Goal: Submit feedback/report problem: Submit feedback/report problem

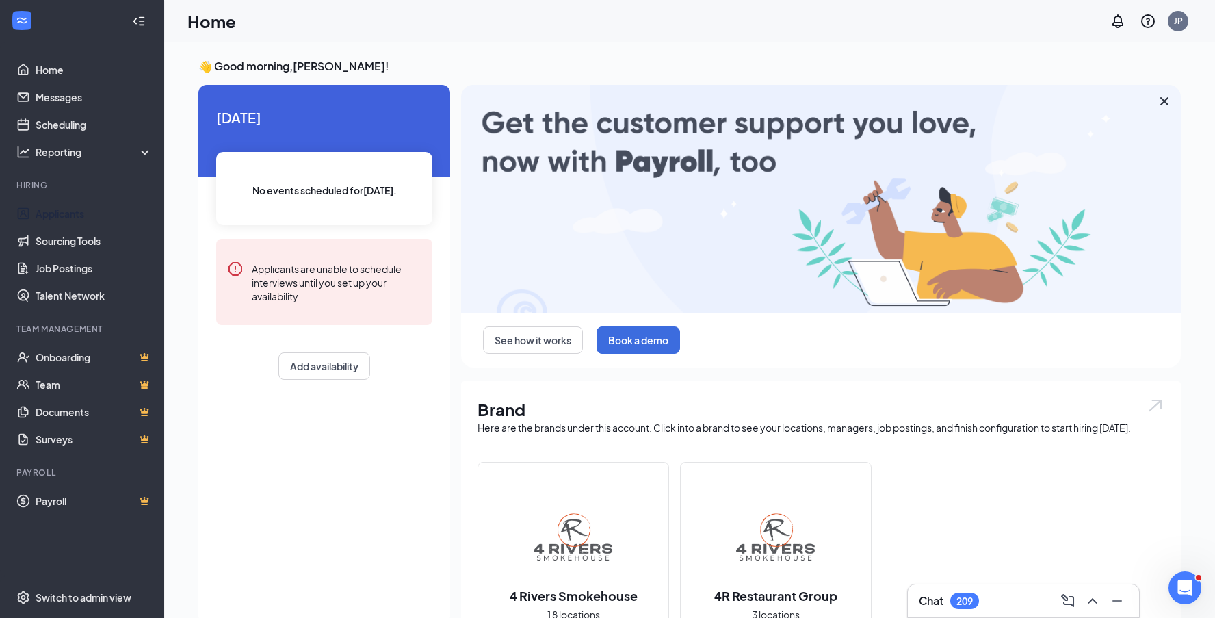
drag, startPoint x: 40, startPoint y: 215, endPoint x: 500, endPoint y: 378, distance: 487.4
click at [40, 215] on link "Applicants" at bounding box center [94, 213] width 117 height 27
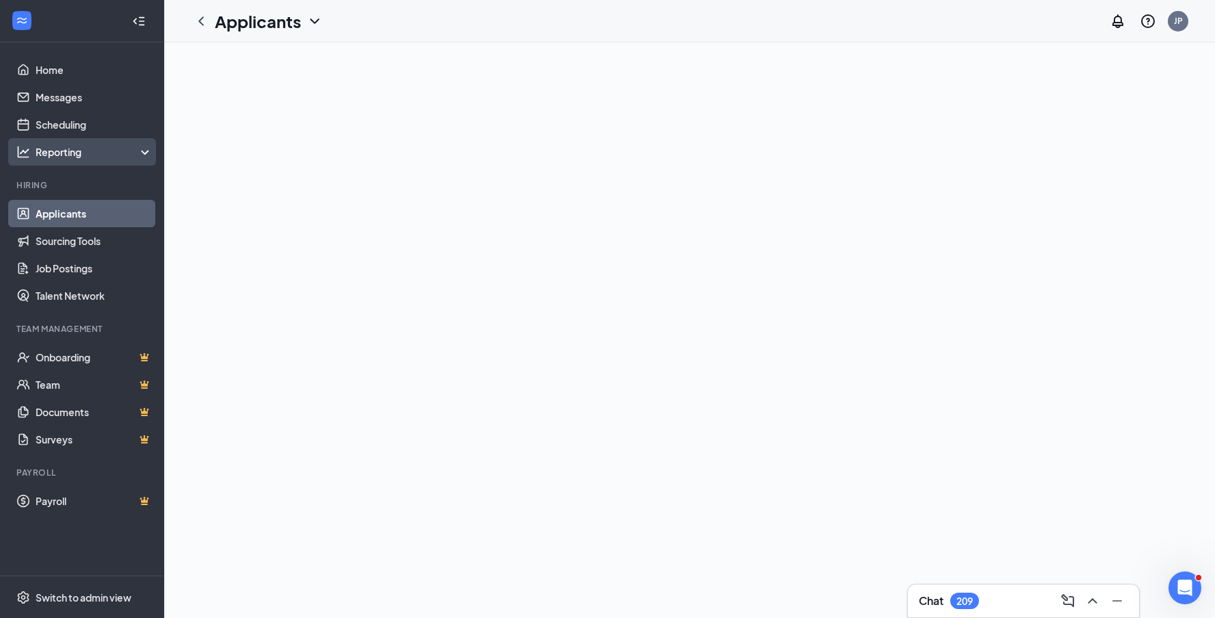
click at [81, 157] on div "Reporting" at bounding box center [95, 152] width 118 height 14
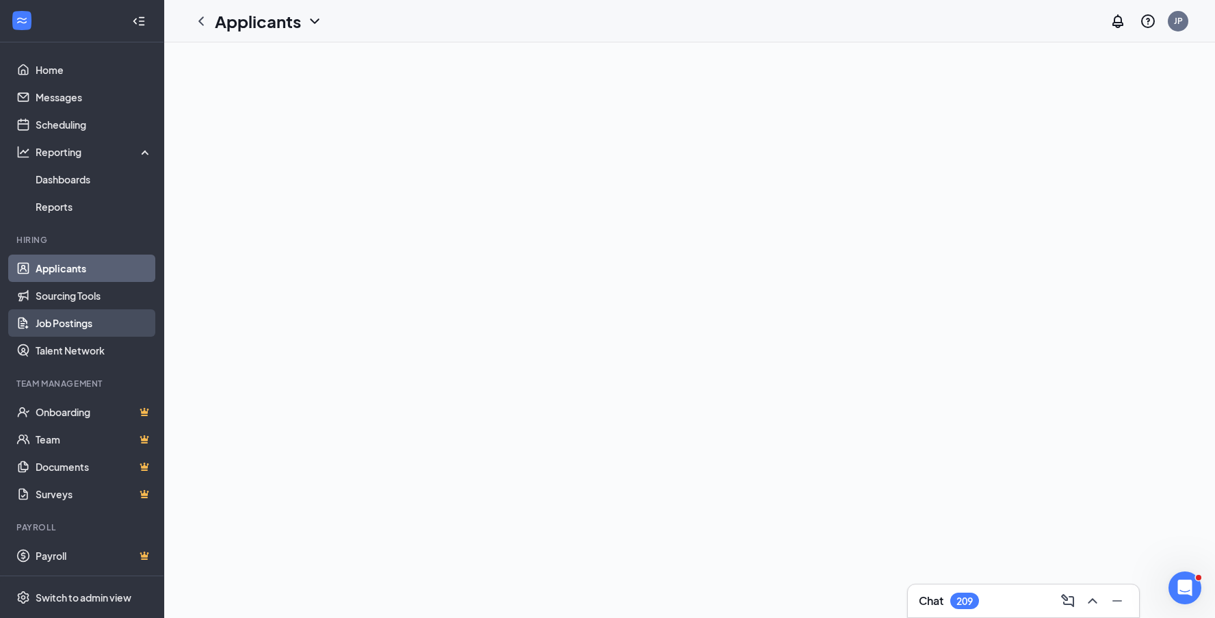
click at [77, 326] on link "Job Postings" at bounding box center [94, 322] width 117 height 27
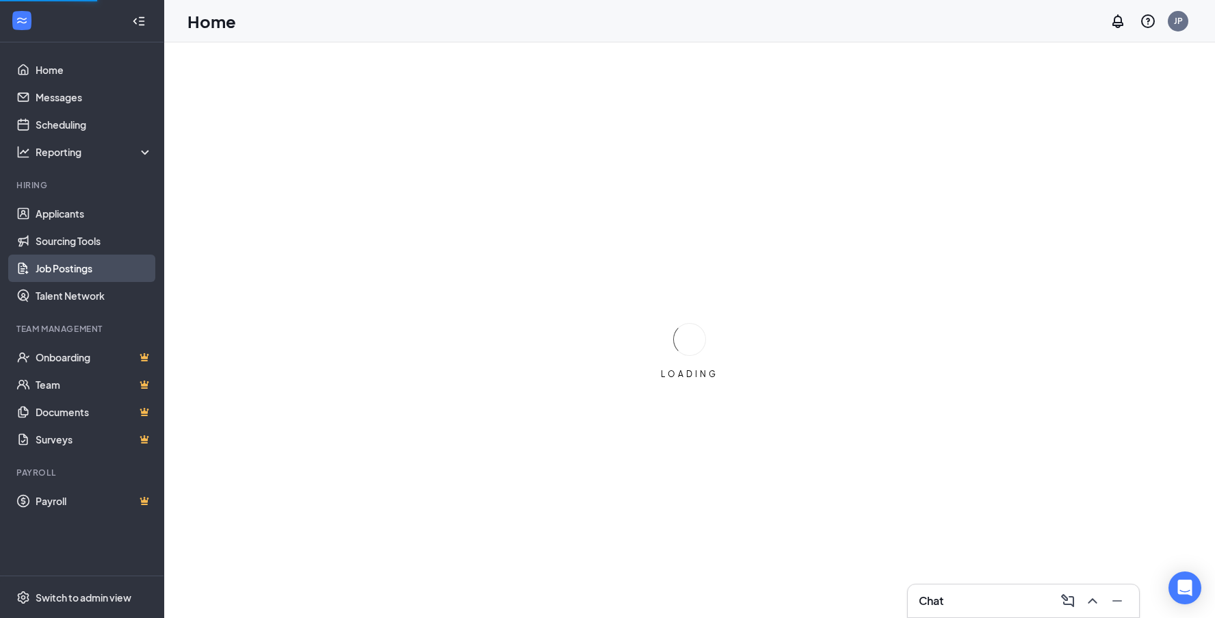
click at [66, 269] on link "Job Postings" at bounding box center [94, 267] width 117 height 27
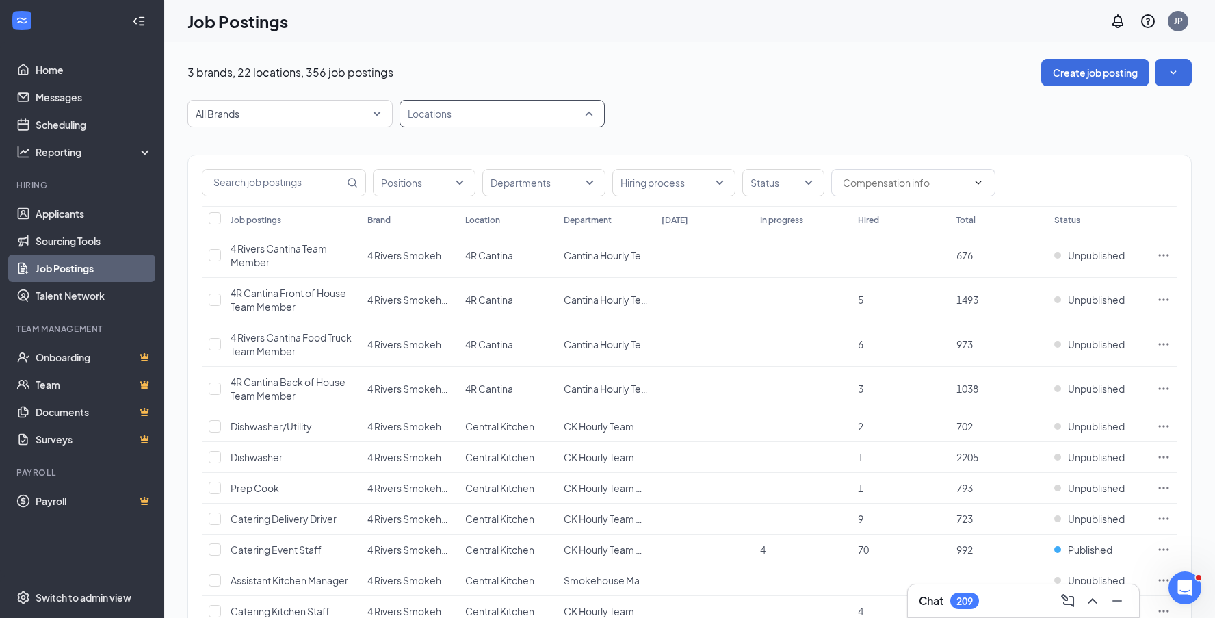
click at [587, 118] on div at bounding box center [495, 114] width 185 height 22
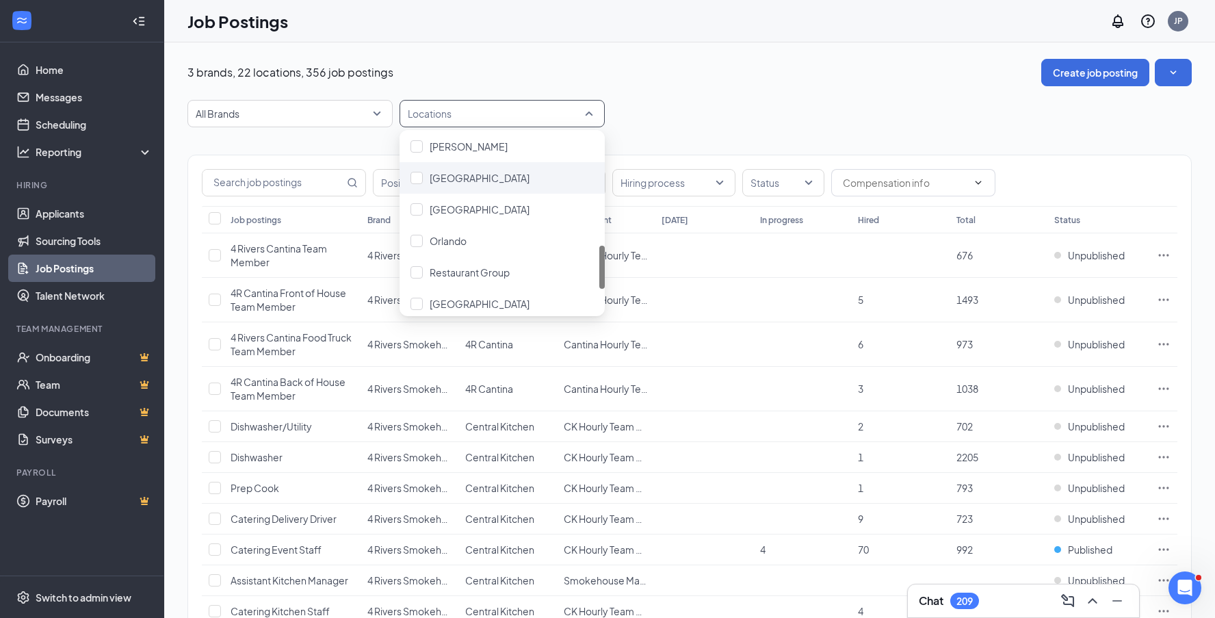
scroll to position [451, 0]
click at [414, 170] on div at bounding box center [416, 172] width 12 height 12
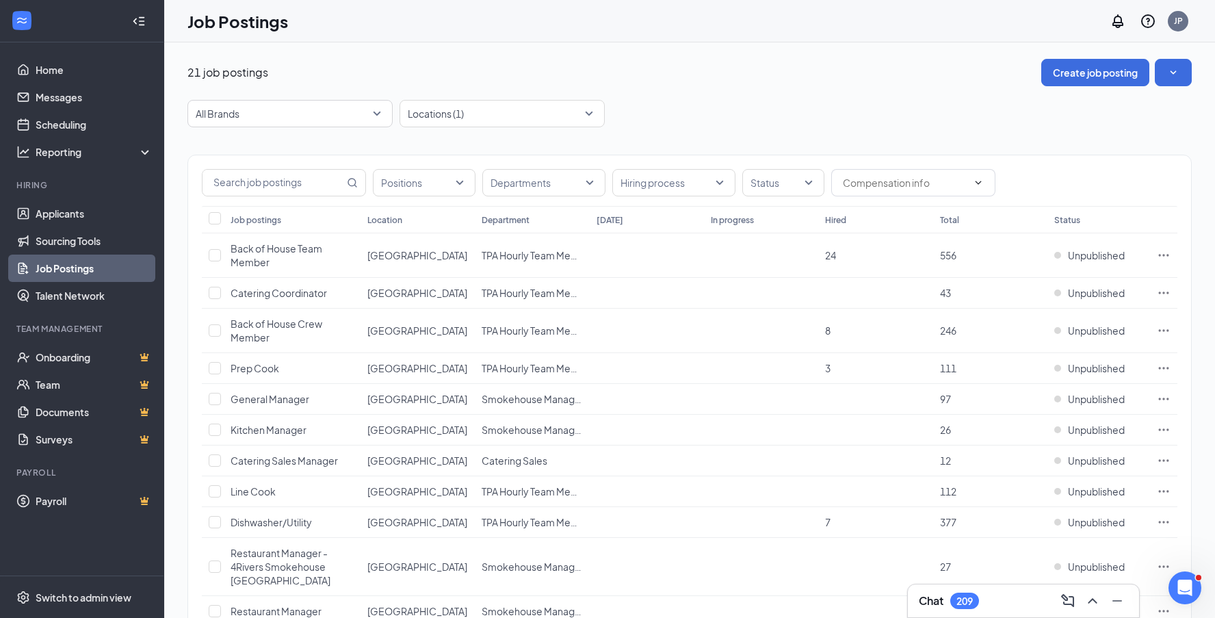
click at [776, 139] on div "Positions Departments Hiring process Status Job postings Location Department To…" at bounding box center [689, 594] width 1004 height 935
click at [593, 114] on div "Locations (1)" at bounding box center [501, 113] width 205 height 27
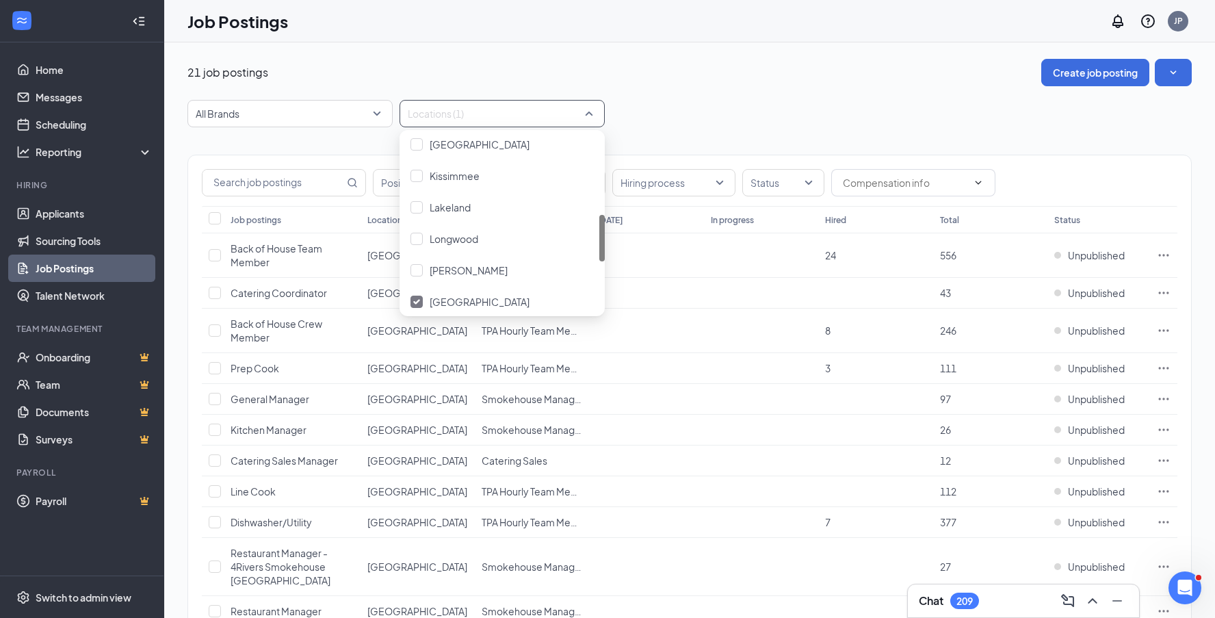
scroll to position [456, 0]
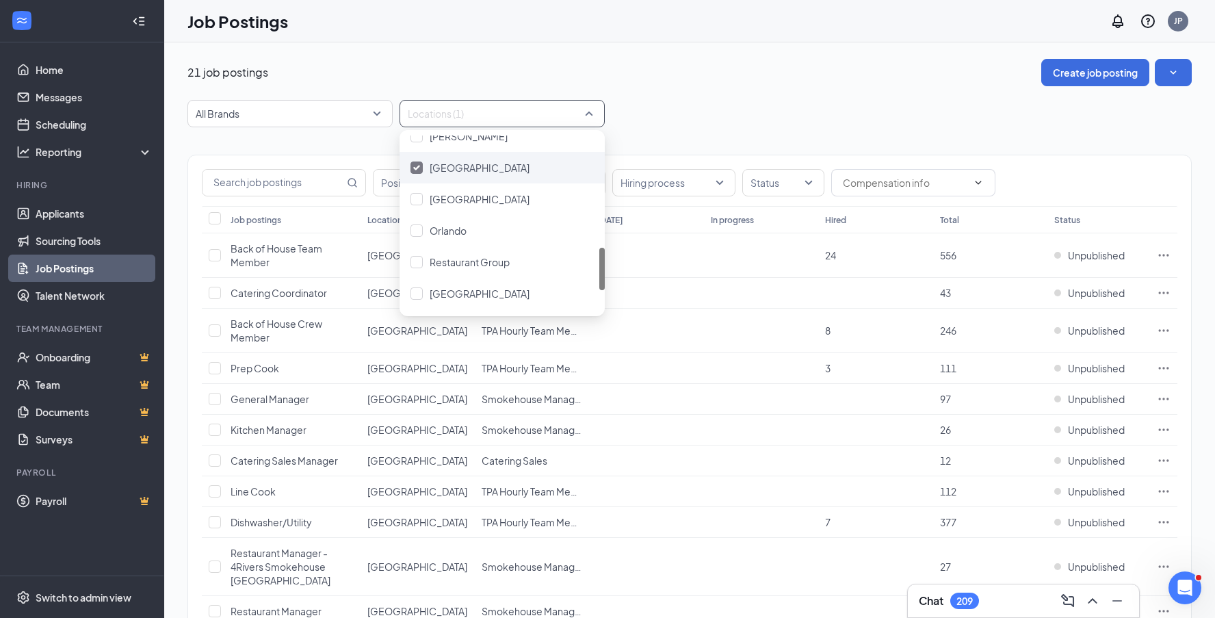
click at [418, 168] on img at bounding box center [416, 167] width 7 height 5
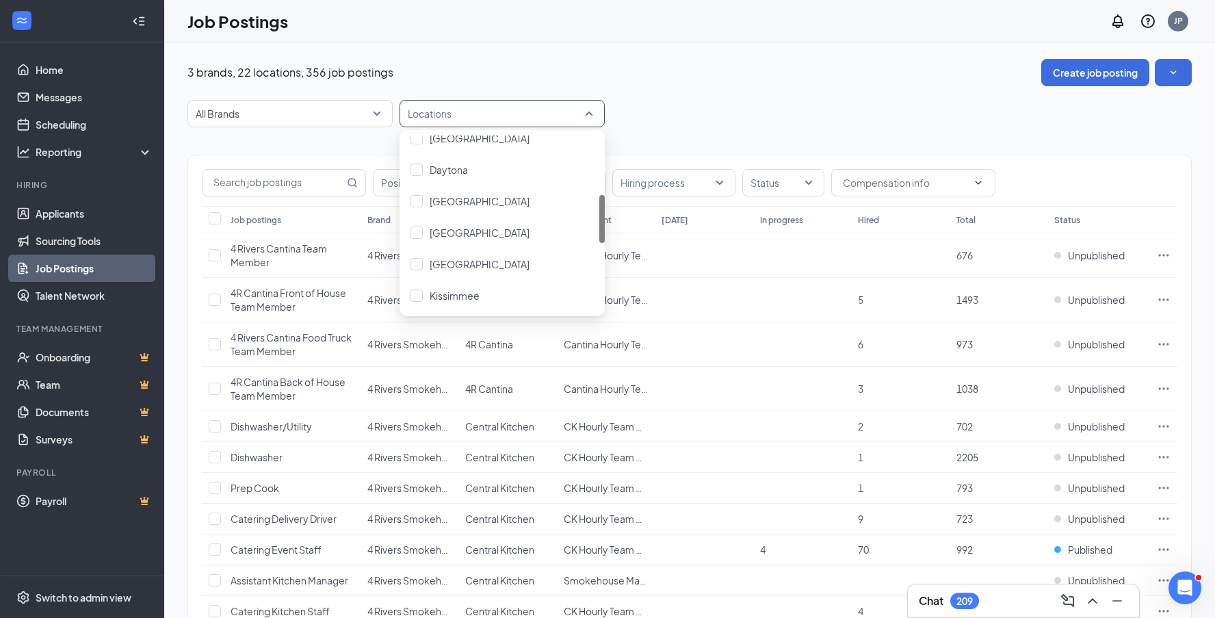
scroll to position [221, 0]
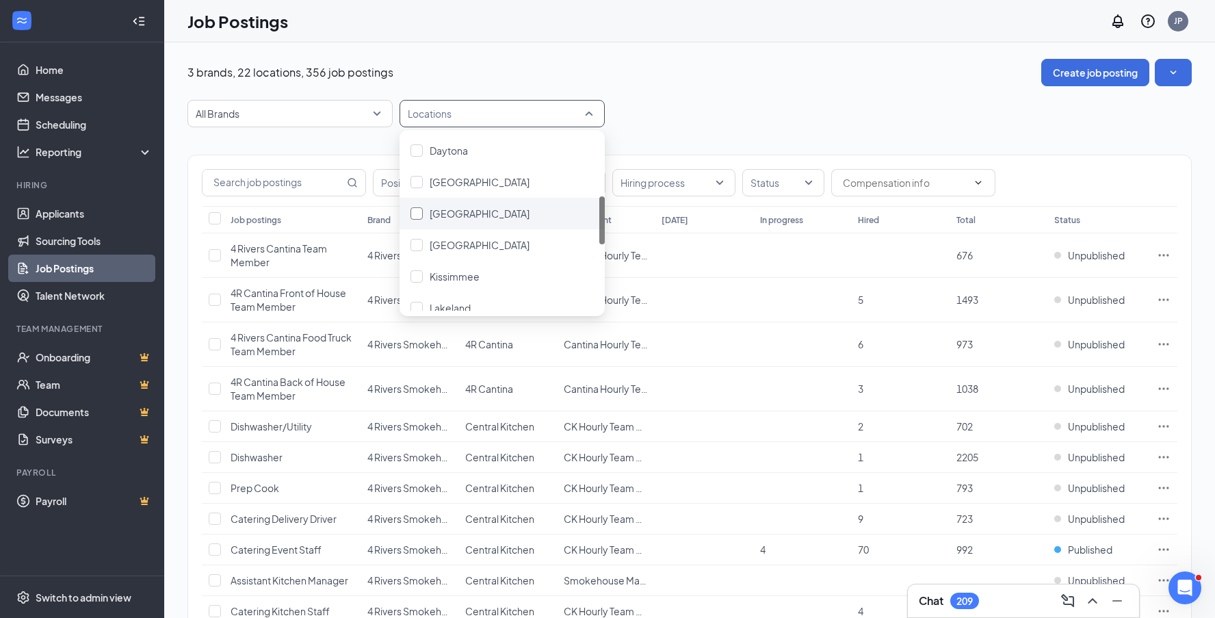
click at [415, 215] on div at bounding box center [416, 213] width 12 height 12
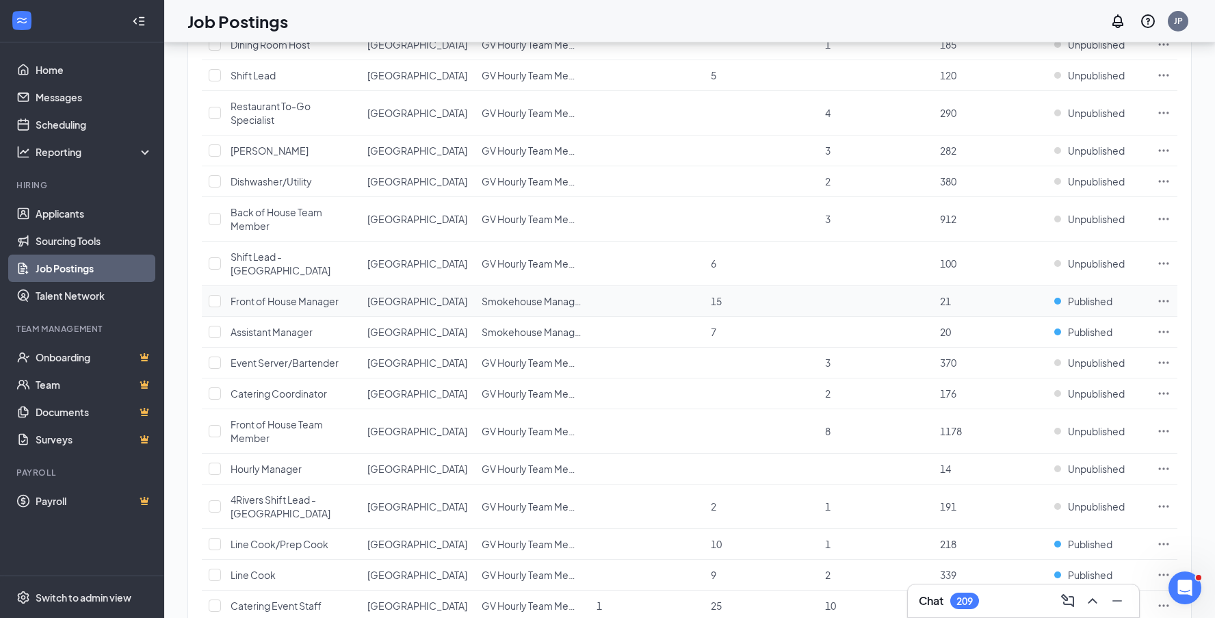
scroll to position [250, 0]
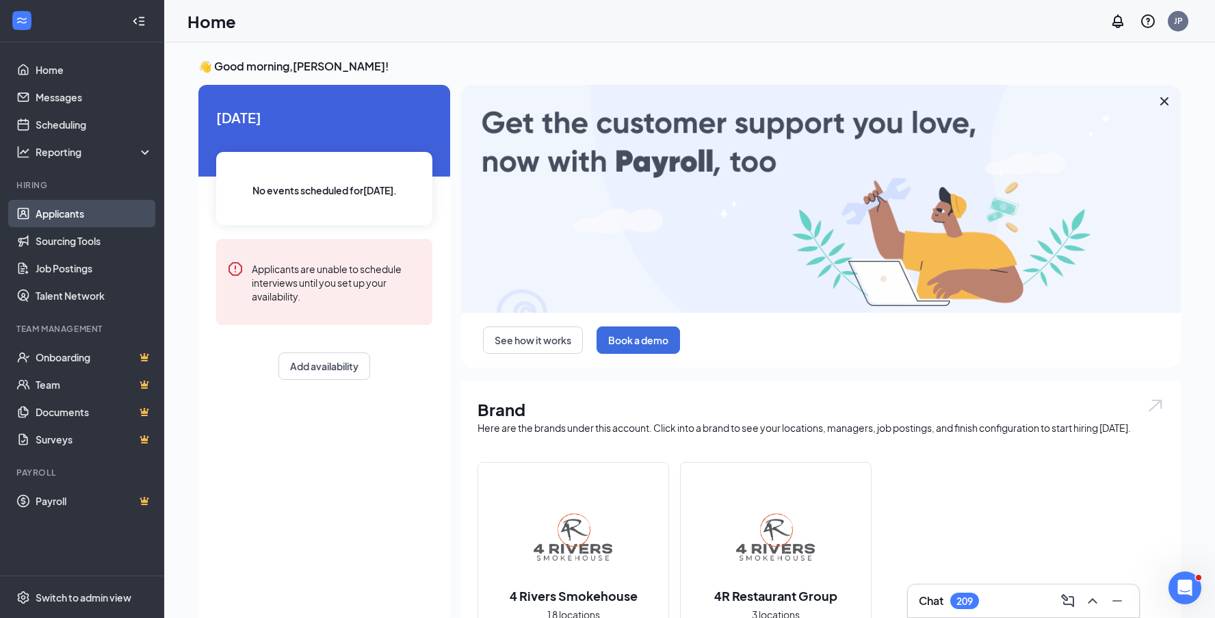
click at [75, 219] on link "Applicants" at bounding box center [94, 213] width 117 height 27
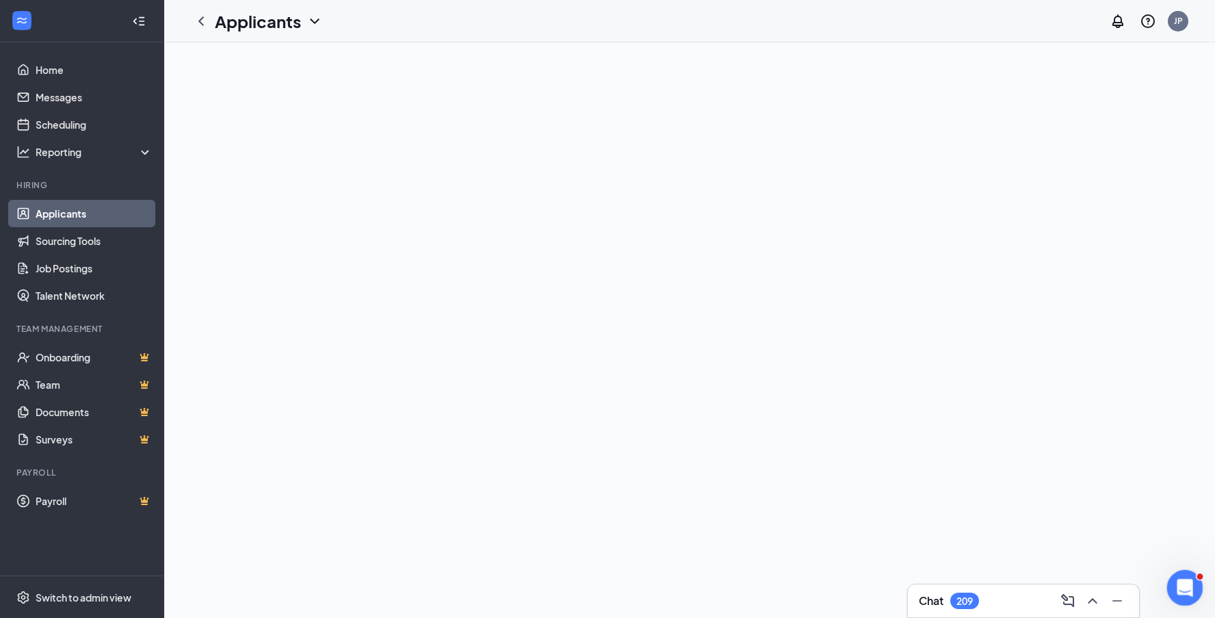
click at [1188, 586] on icon "Open Intercom Messenger" at bounding box center [1183, 586] width 23 height 23
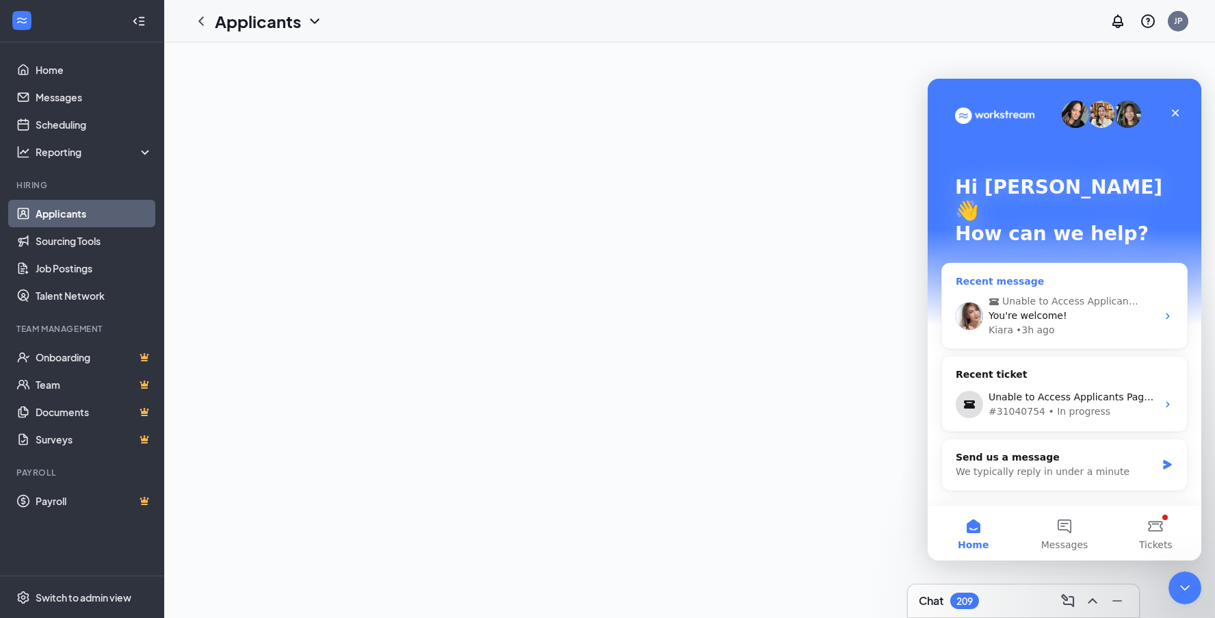
click at [1083, 308] on div "You're welcome!" at bounding box center [1072, 315] width 168 height 14
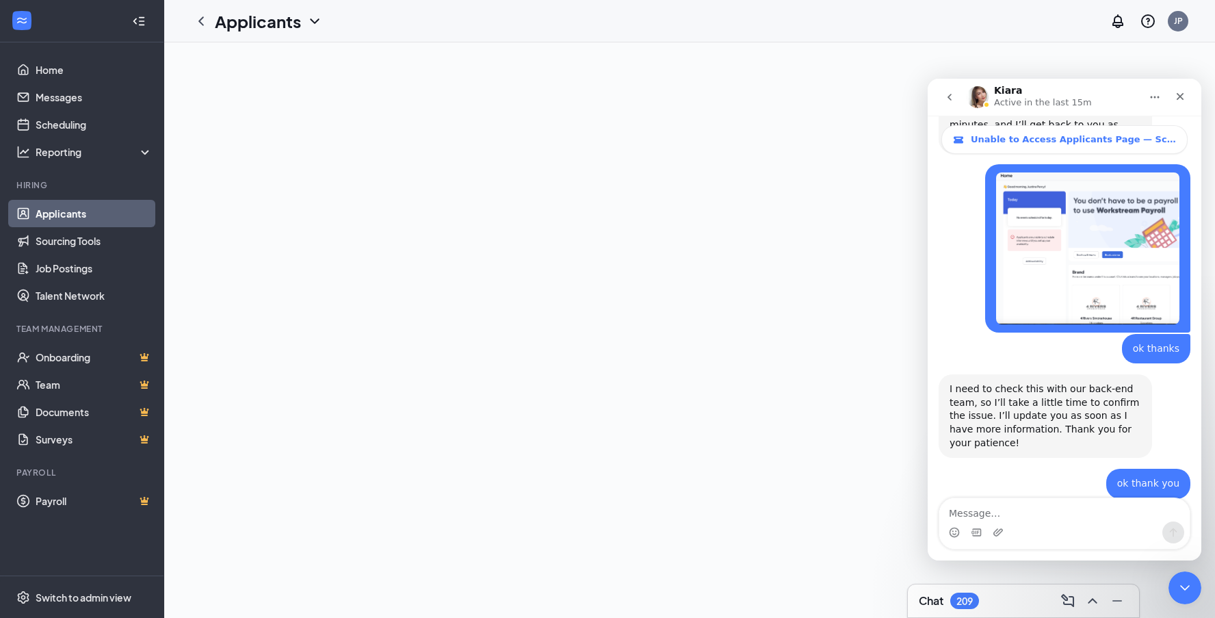
scroll to position [860, 0]
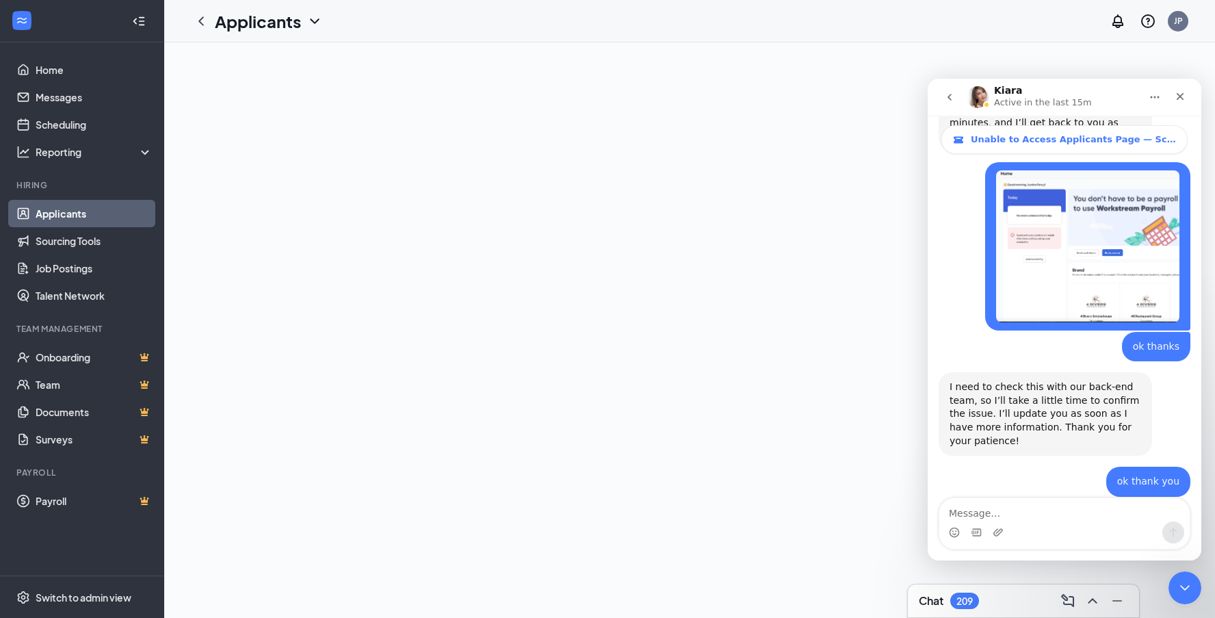
click at [1053, 522] on div "Intercom messenger" at bounding box center [1064, 532] width 250 height 22
click at [976, 514] on textarea "Message…" at bounding box center [1064, 509] width 250 height 23
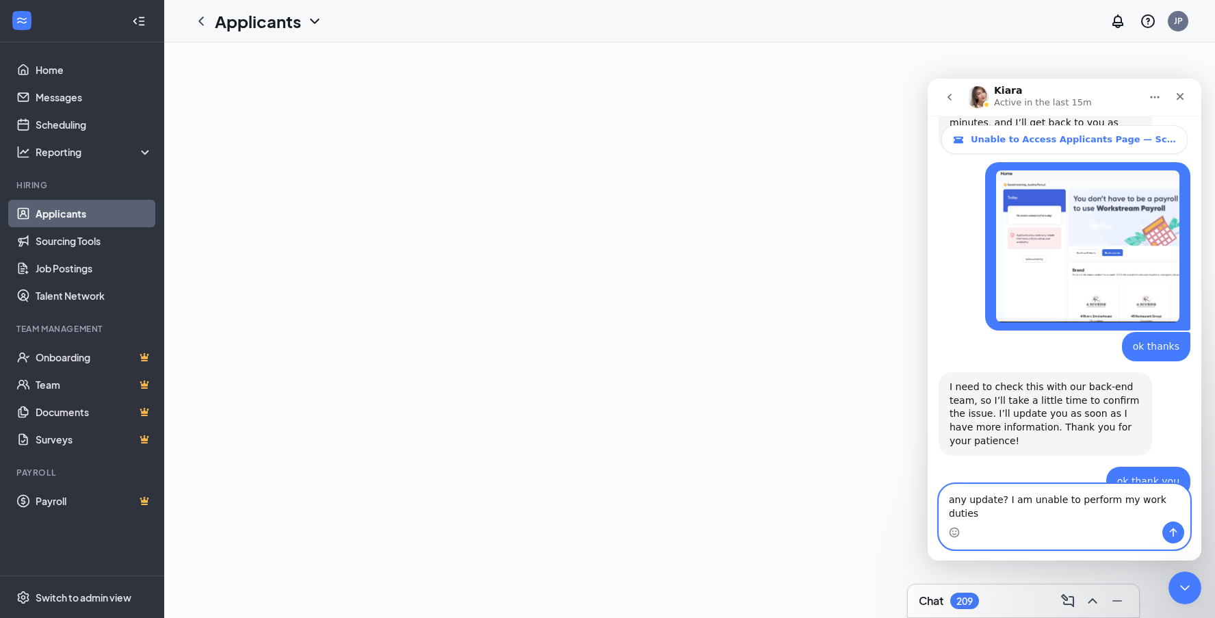
type textarea "any update? I am unable to perform my work duties"
click at [1172, 532] on icon "Send a message…" at bounding box center [1173, 532] width 11 height 11
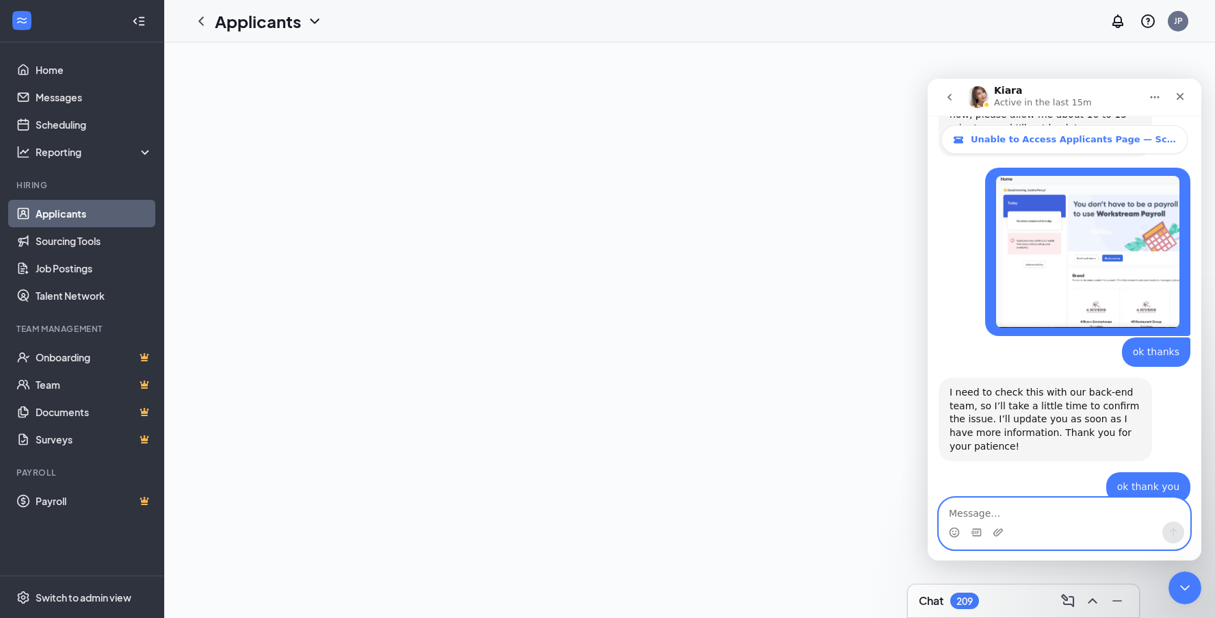
scroll to position [914, 0]
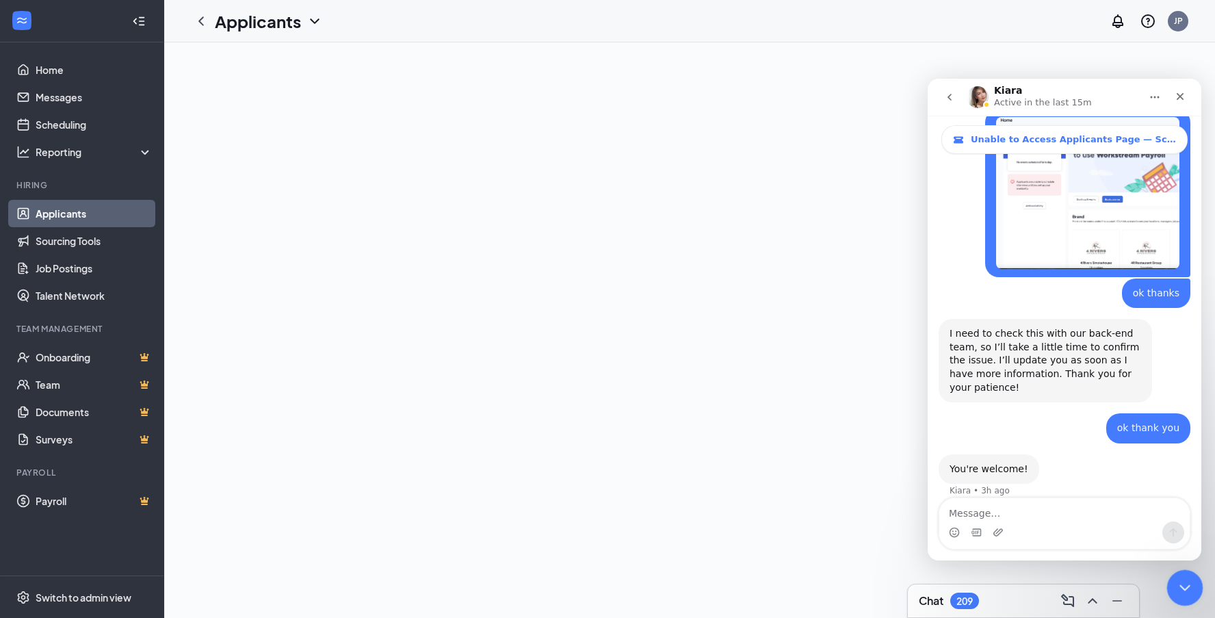
click at [1196, 592] on div "Close Intercom Messenger" at bounding box center [1182, 585] width 33 height 33
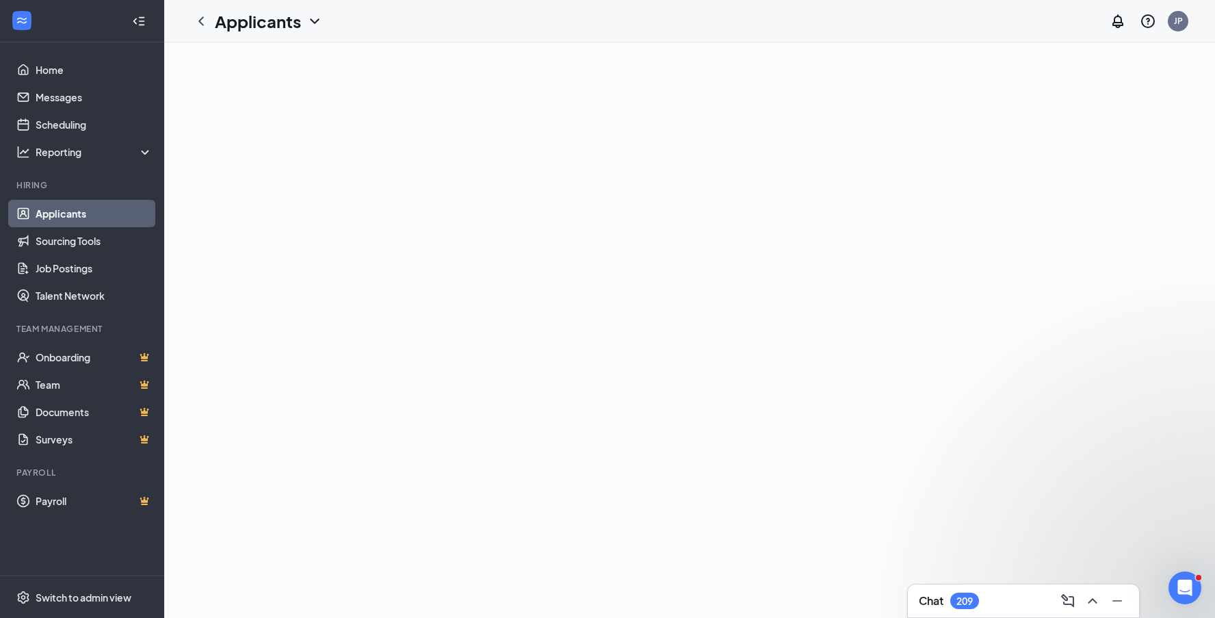
scroll to position [0, 0]
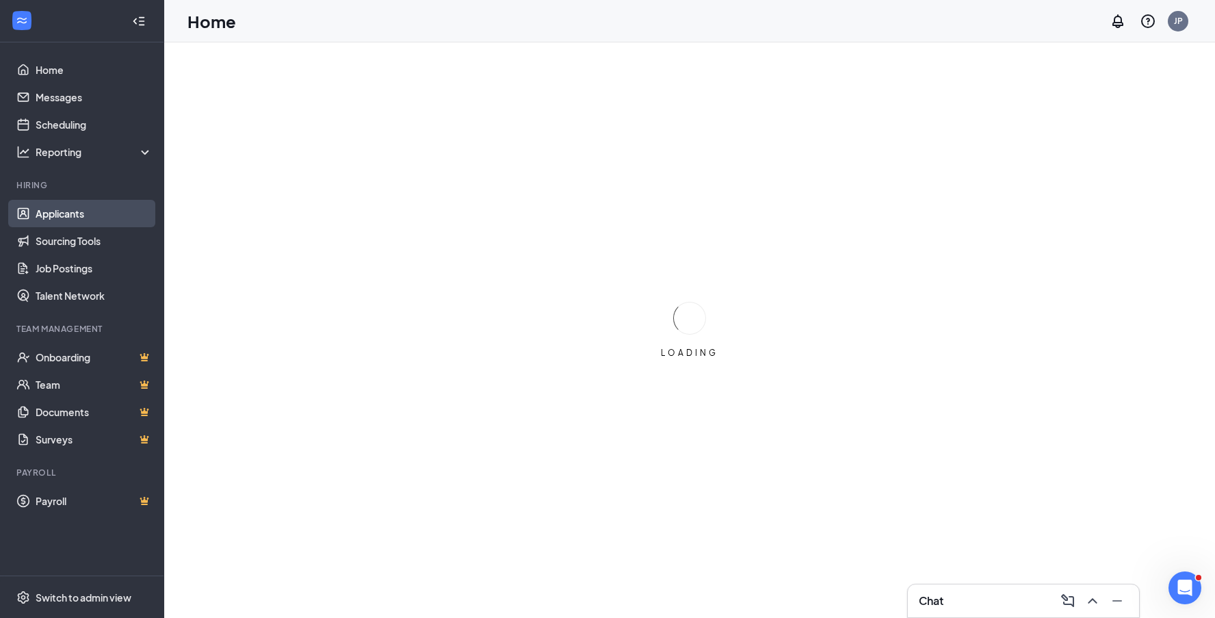
click at [72, 216] on link "Applicants" at bounding box center [94, 213] width 117 height 27
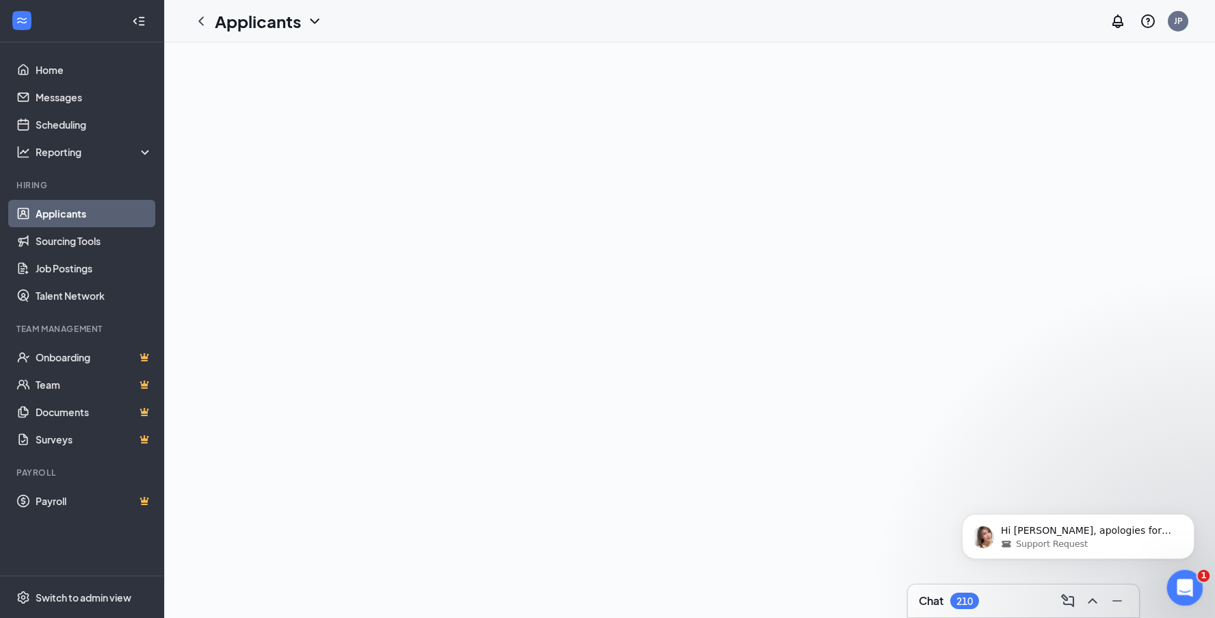
click at [1186, 590] on icon "Open Intercom Messenger" at bounding box center [1183, 586] width 23 height 23
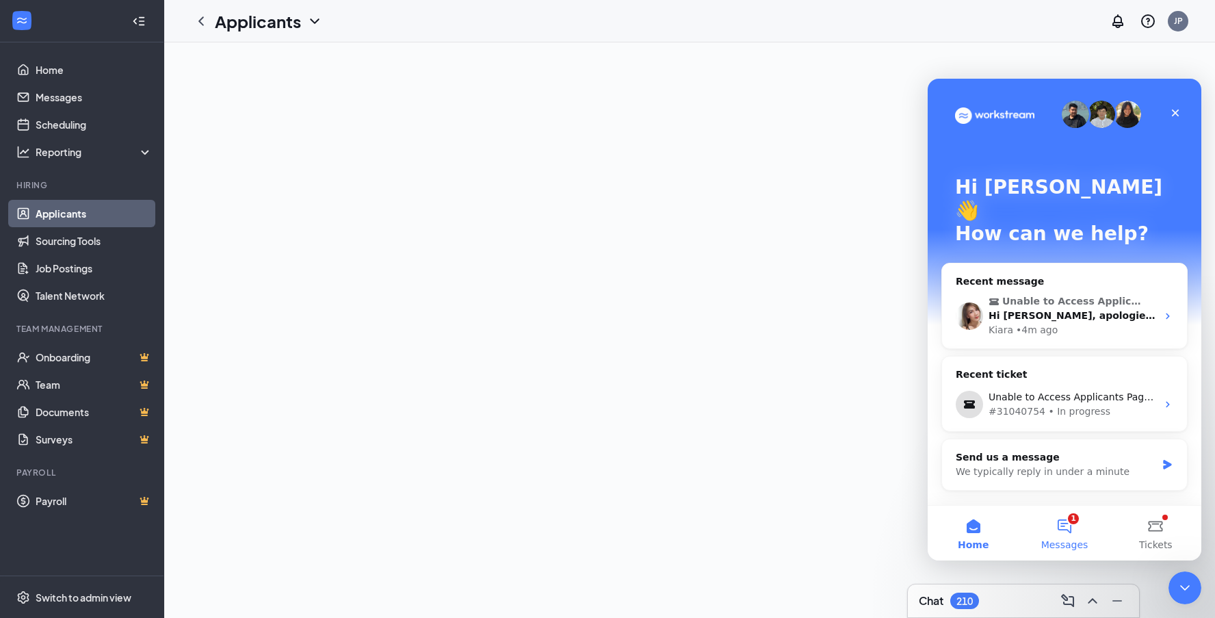
click at [1067, 535] on button "1 Messages" at bounding box center [1063, 532] width 91 height 55
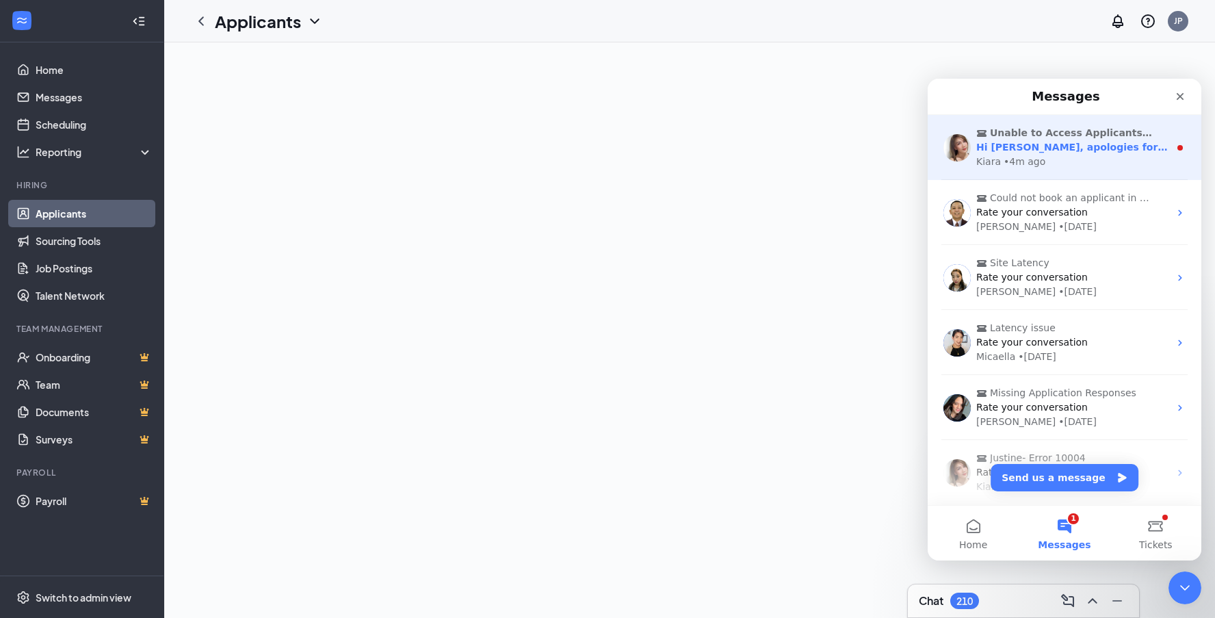
click at [1067, 156] on div "Kiara • 4m ago" at bounding box center [1072, 162] width 193 height 14
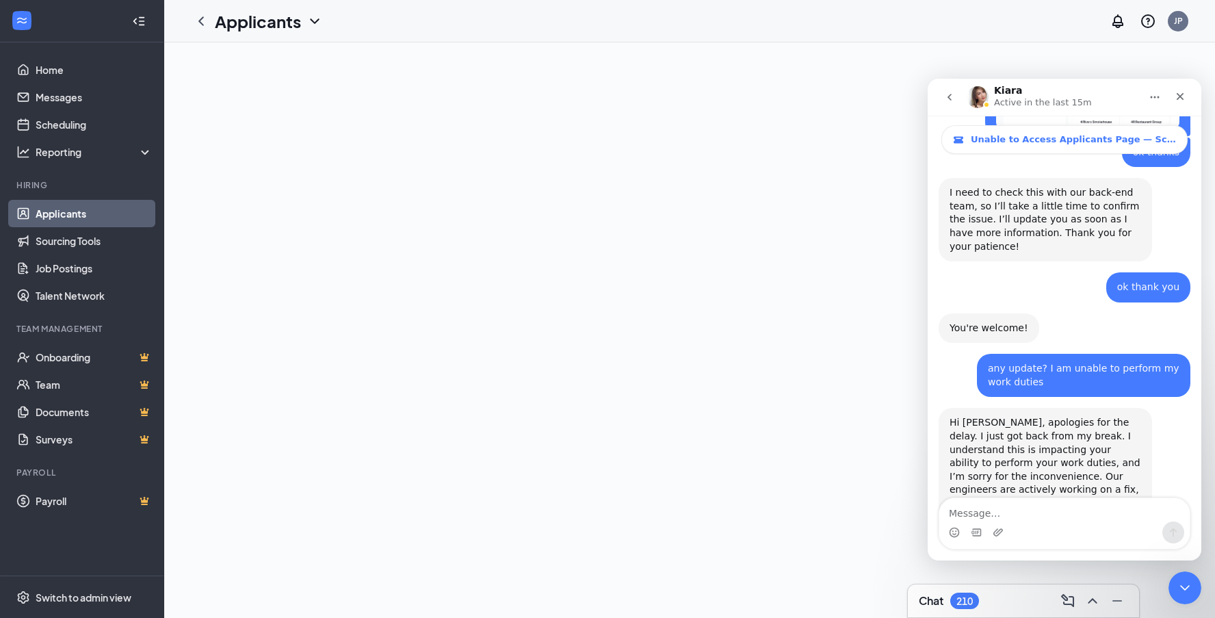
scroll to position [1052, 0]
click at [1178, 98] on icon "Close" at bounding box center [1180, 97] width 8 height 8
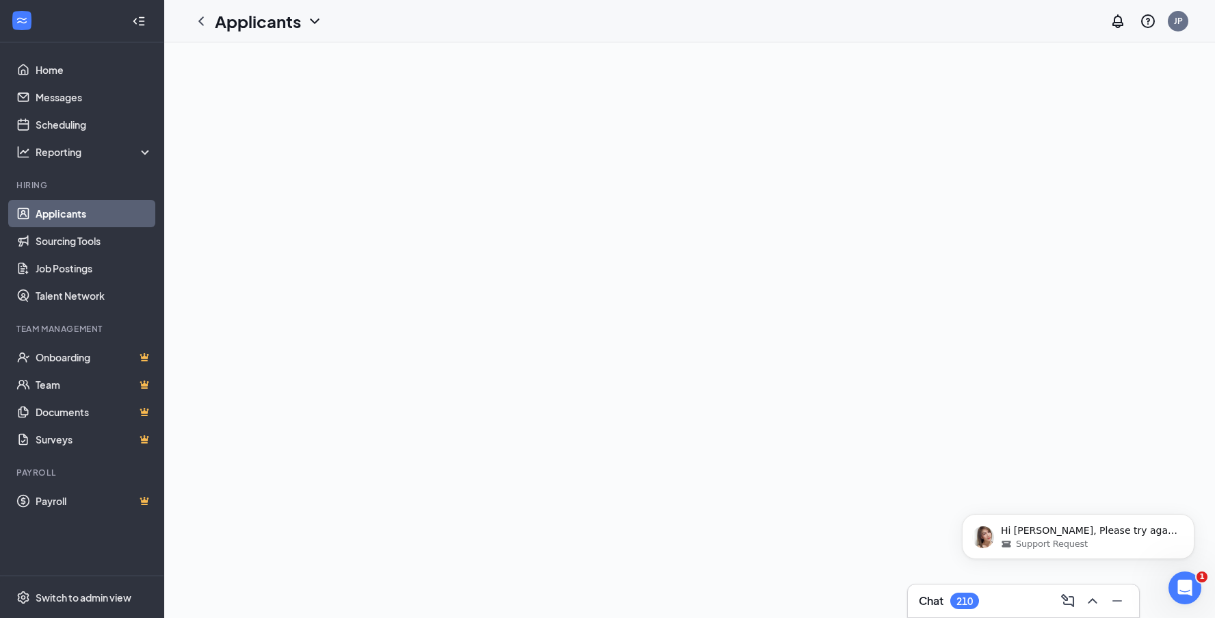
scroll to position [0, 0]
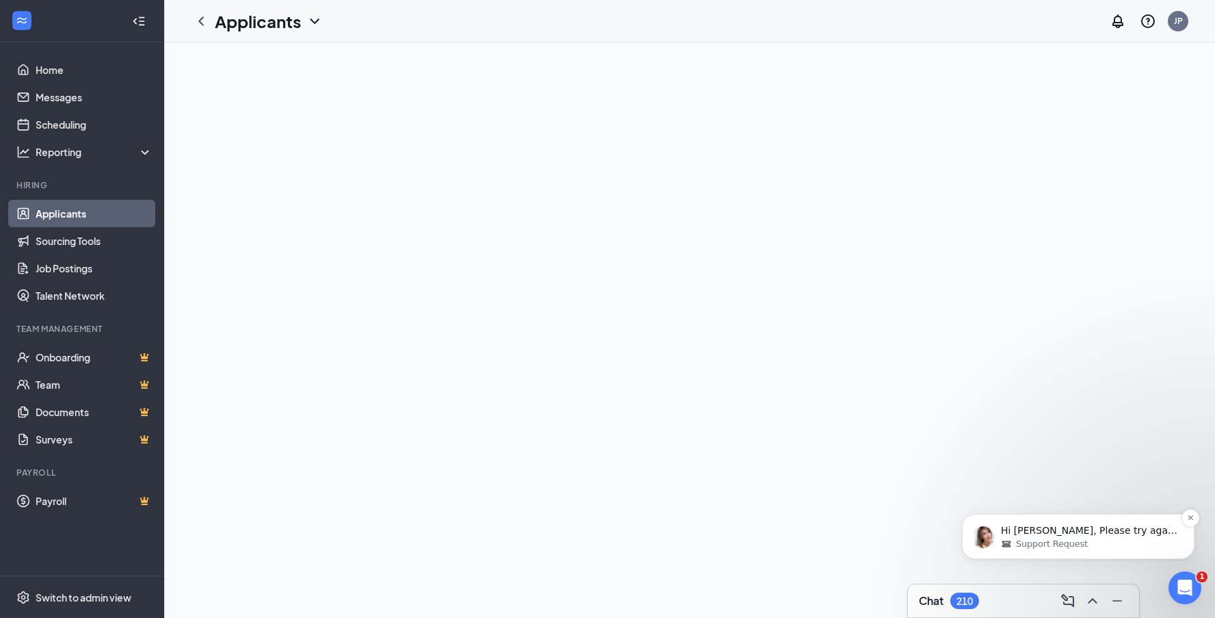
click at [1128, 543] on div "Support Request" at bounding box center [1089, 544] width 176 height 12
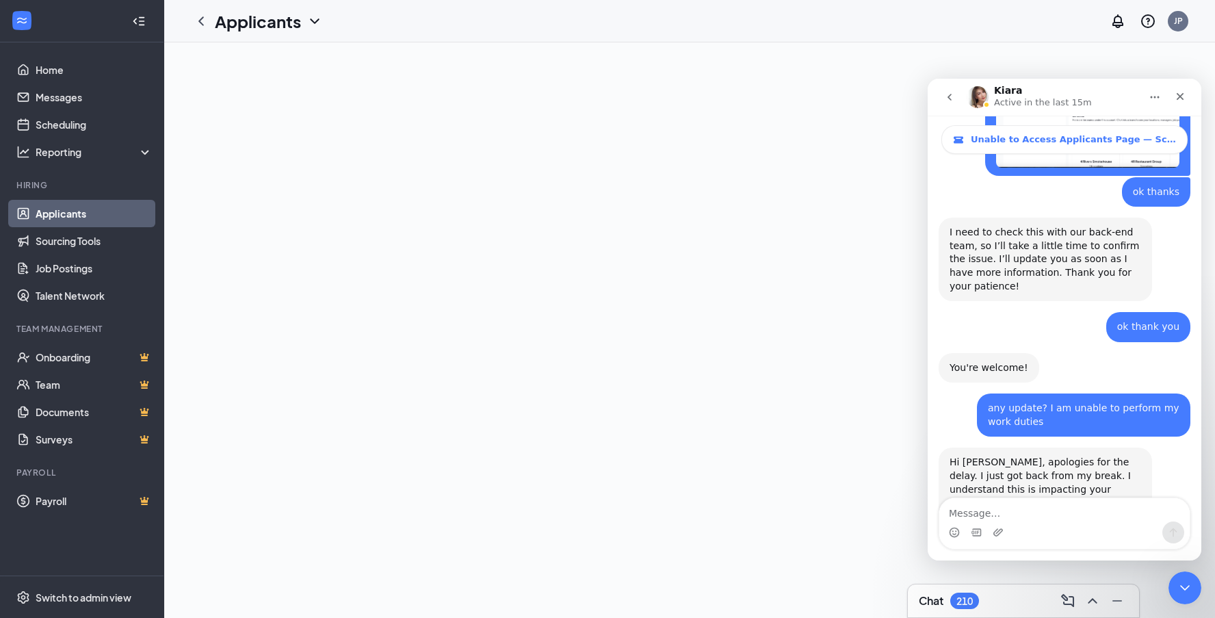
scroll to position [1177, 0]
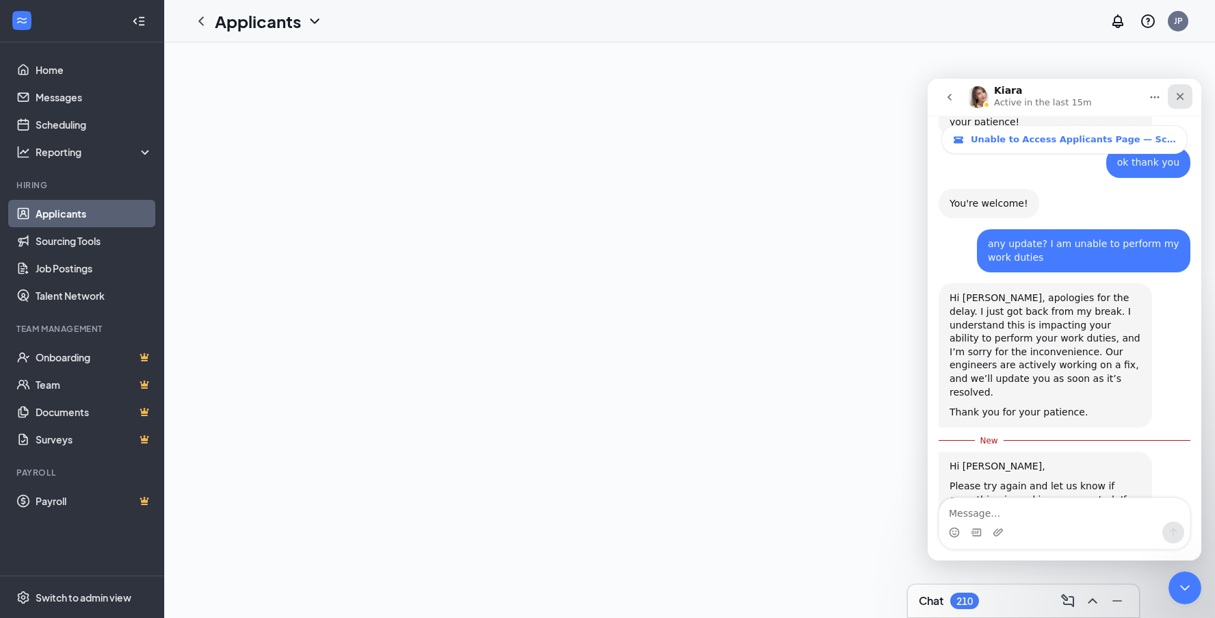
click at [1184, 100] on icon "Close" at bounding box center [1179, 96] width 11 height 11
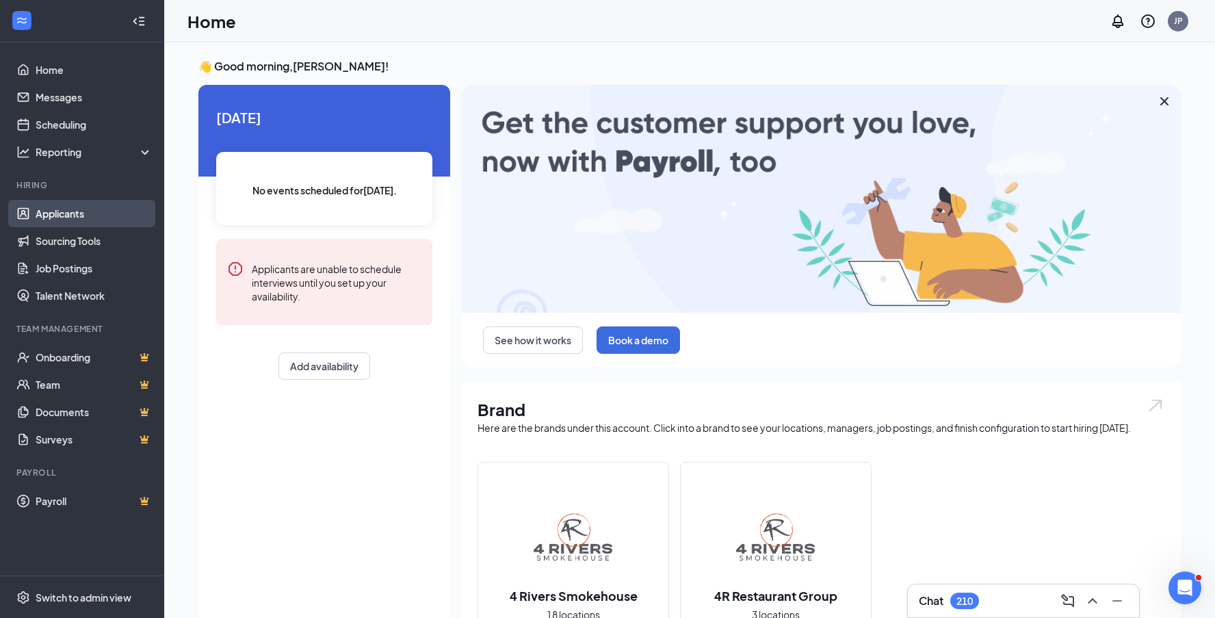
click at [66, 212] on link "Applicants" at bounding box center [94, 213] width 117 height 27
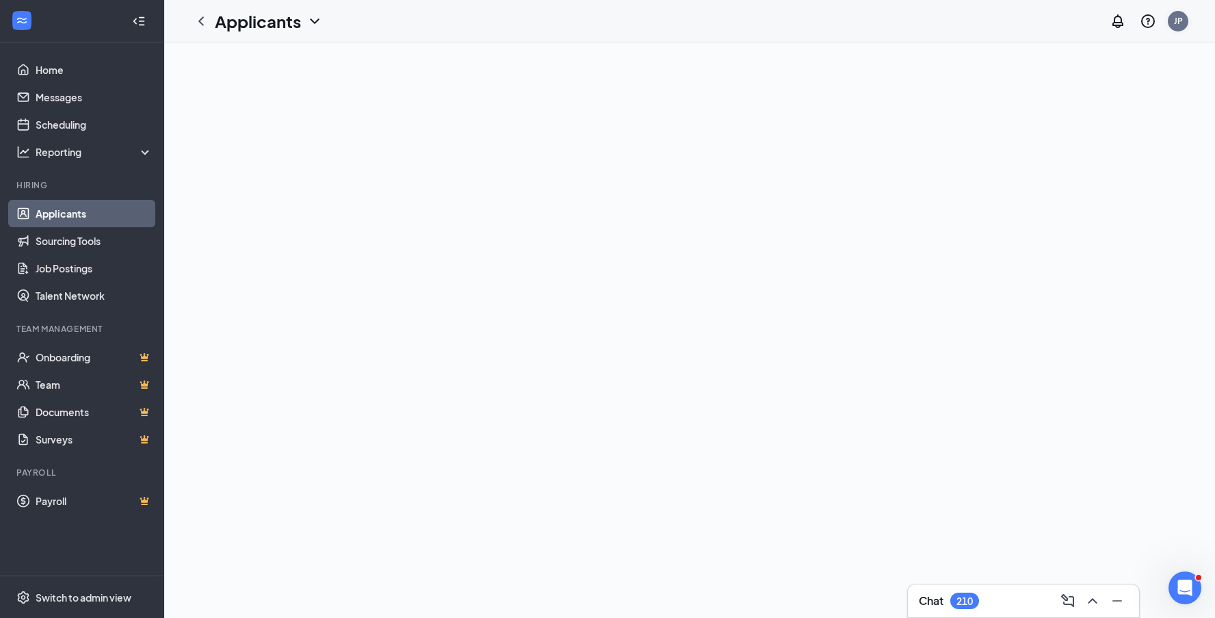
click at [1188, 23] on div "JP" at bounding box center [1177, 21] width 27 height 27
click at [1058, 215] on div "Log out" at bounding box center [1110, 209] width 148 height 14
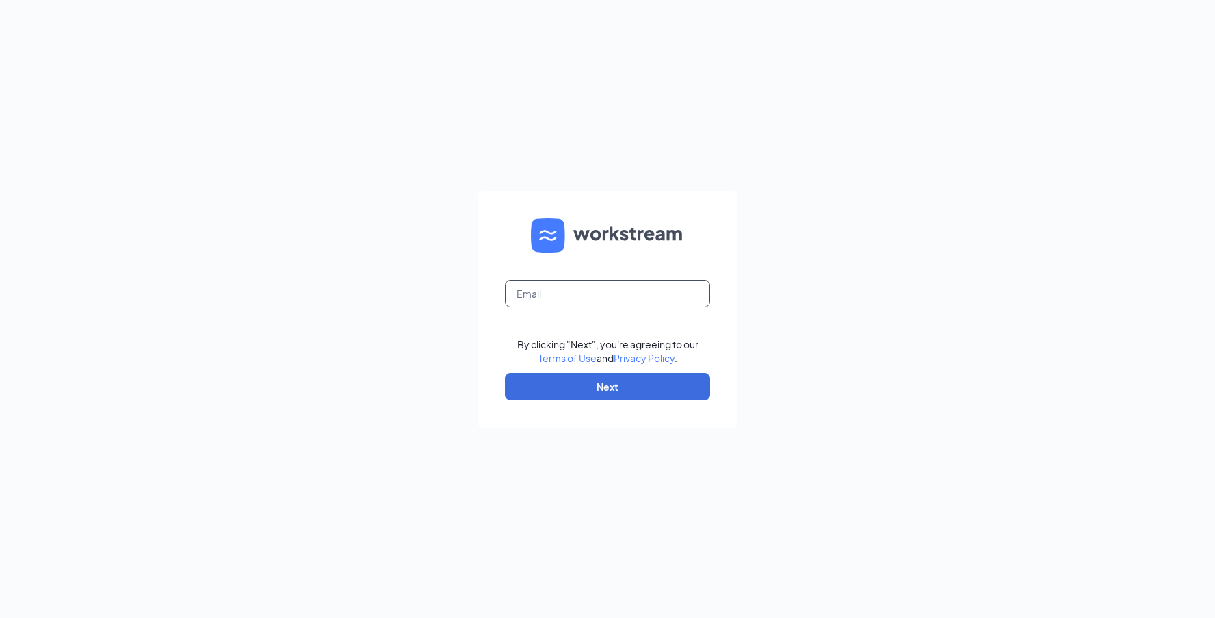
click at [583, 289] on input "text" at bounding box center [607, 293] width 205 height 27
type input "[EMAIL_ADDRESS][DOMAIN_NAME]"
click at [614, 391] on button "Next" at bounding box center [607, 386] width 205 height 27
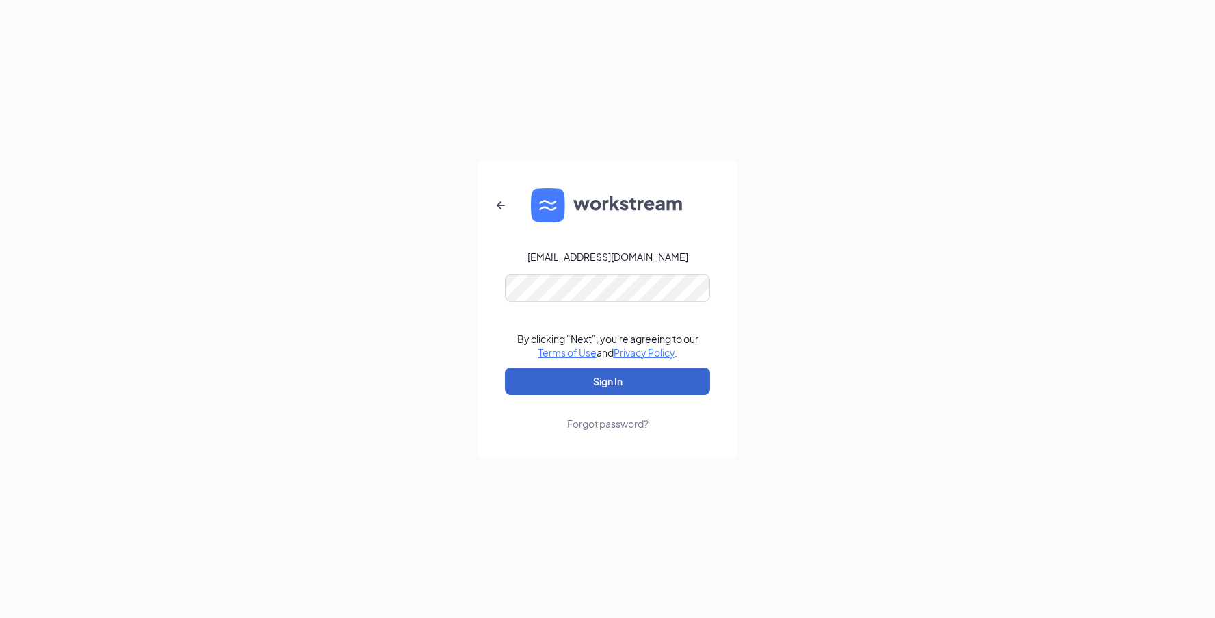
click at [607, 380] on button "Sign In" at bounding box center [607, 380] width 205 height 27
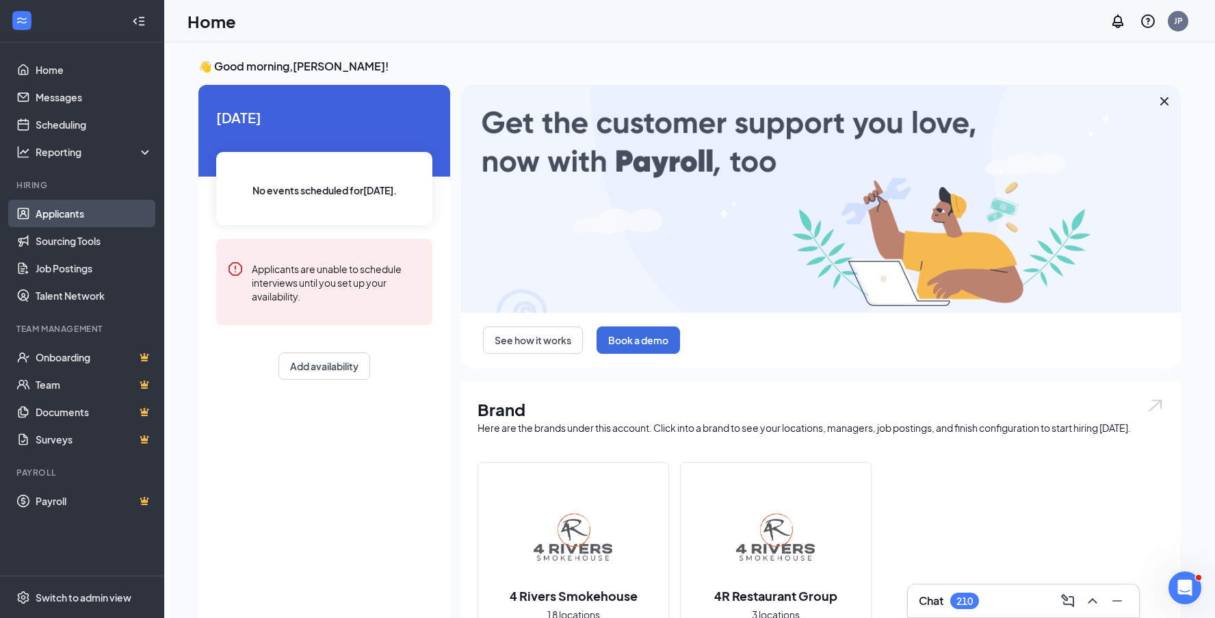
click at [84, 211] on link "Applicants" at bounding box center [94, 213] width 117 height 27
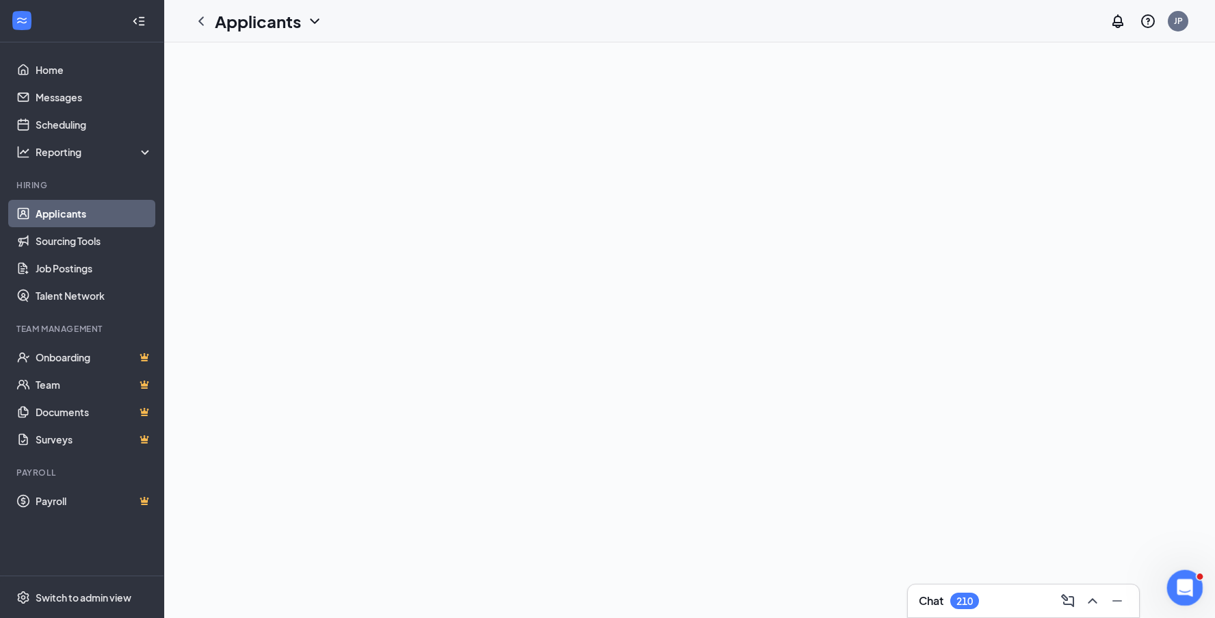
click at [1177, 588] on icon "Open Intercom Messenger" at bounding box center [1183, 586] width 23 height 23
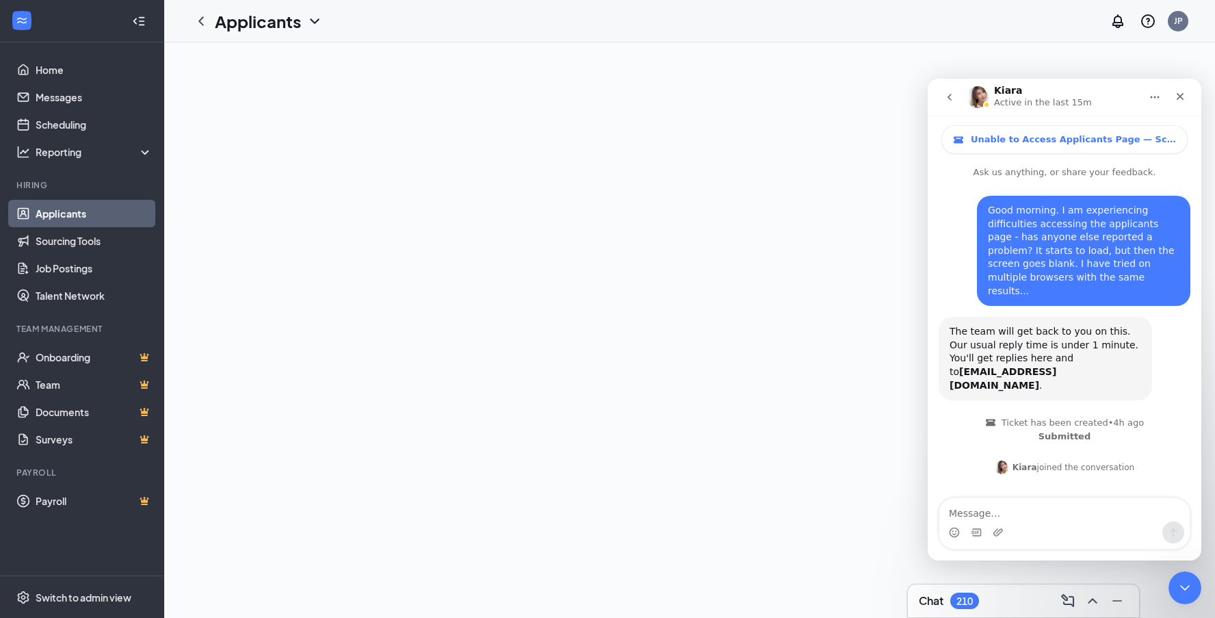
scroll to position [1155, 0]
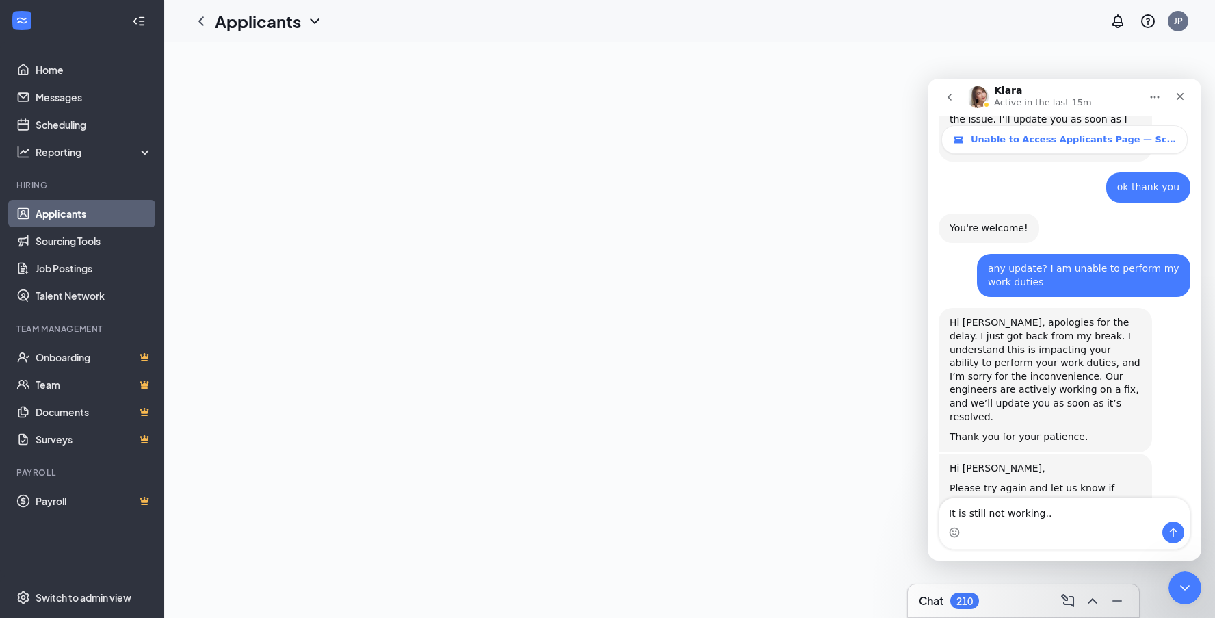
type textarea "It is still not working.."
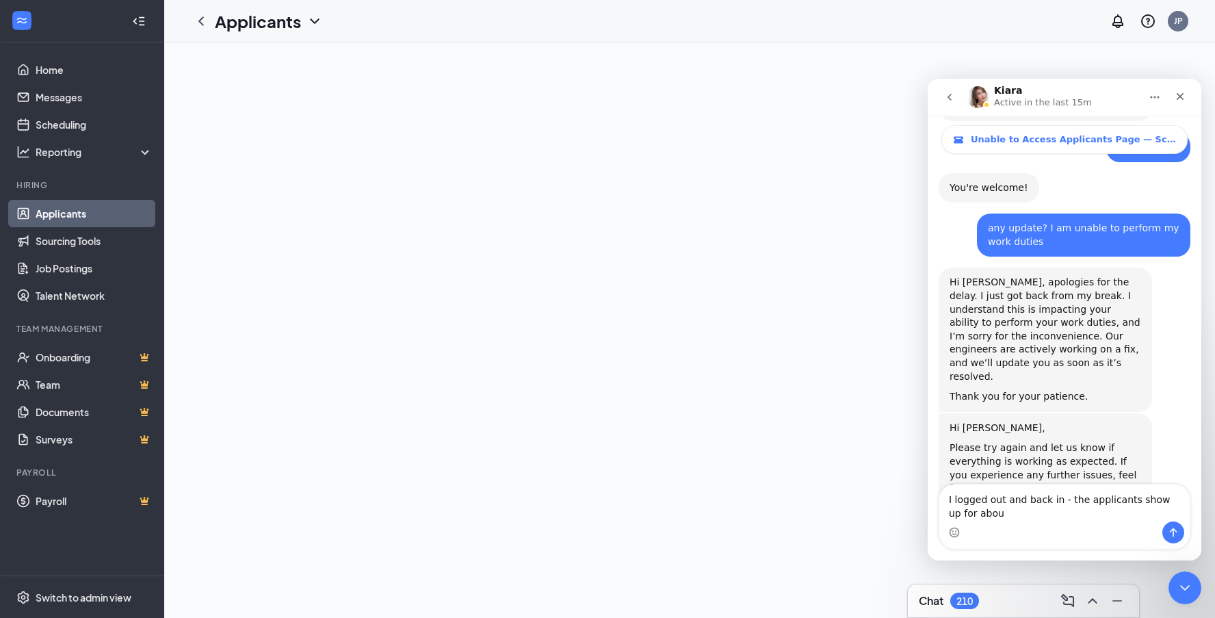
scroll to position [1209, 0]
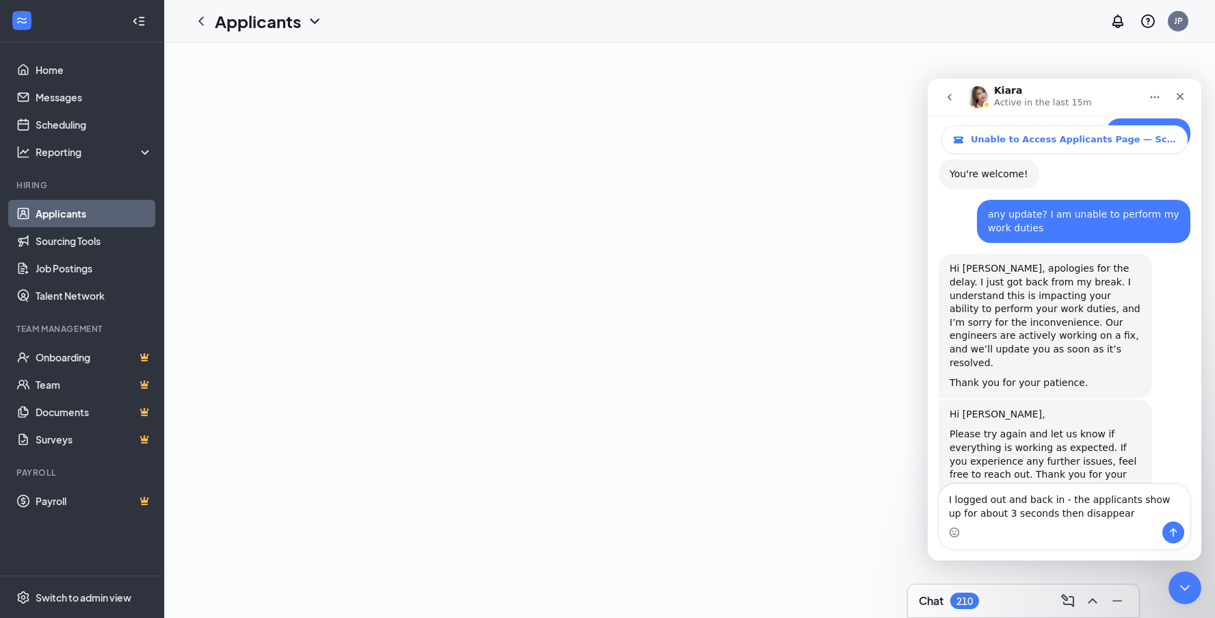
type textarea "I logged out and back in - the applicants show up for about 3 seconds then disa…"
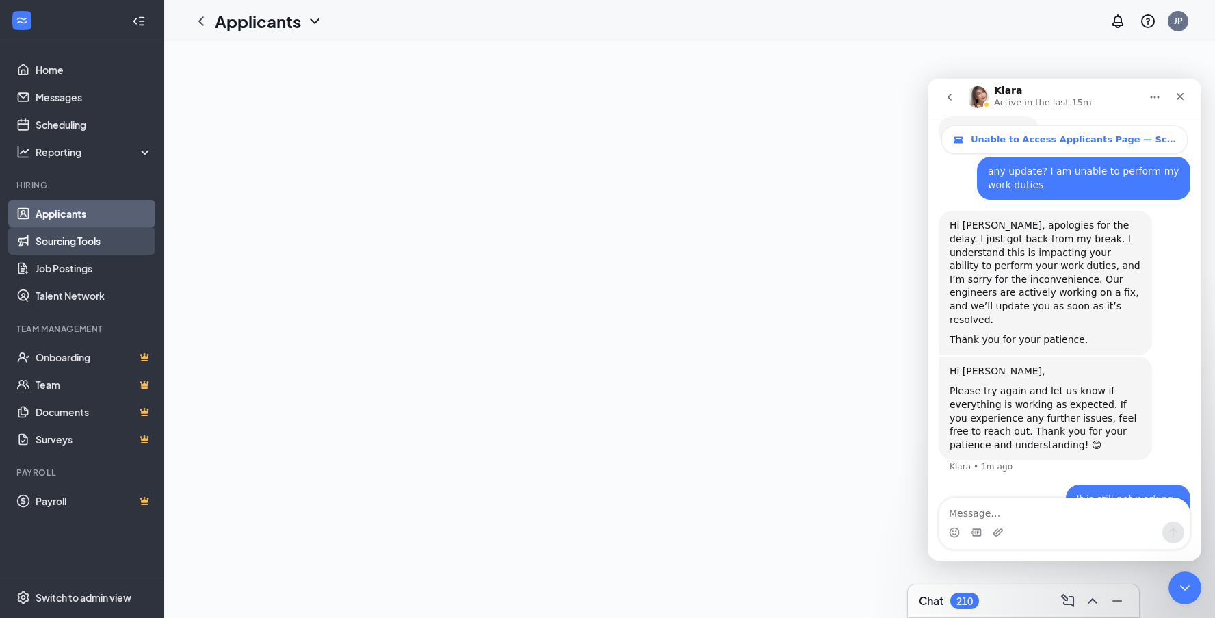
click at [82, 244] on link "Sourcing Tools" at bounding box center [94, 240] width 117 height 27
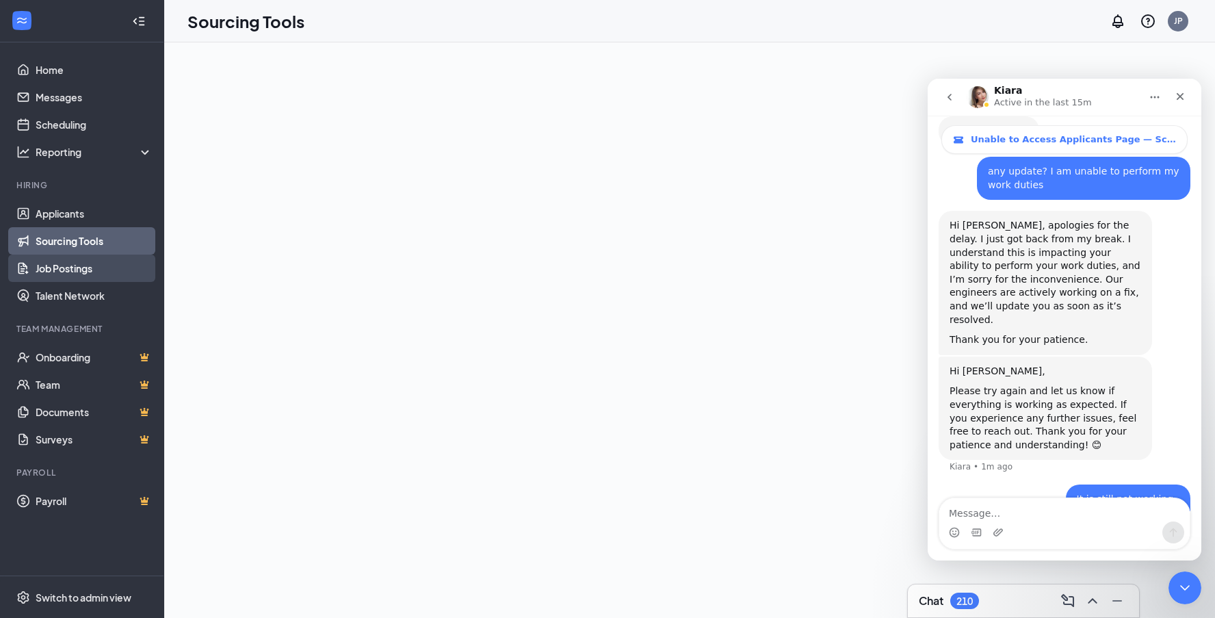
click at [79, 269] on link "Job Postings" at bounding box center [94, 267] width 117 height 27
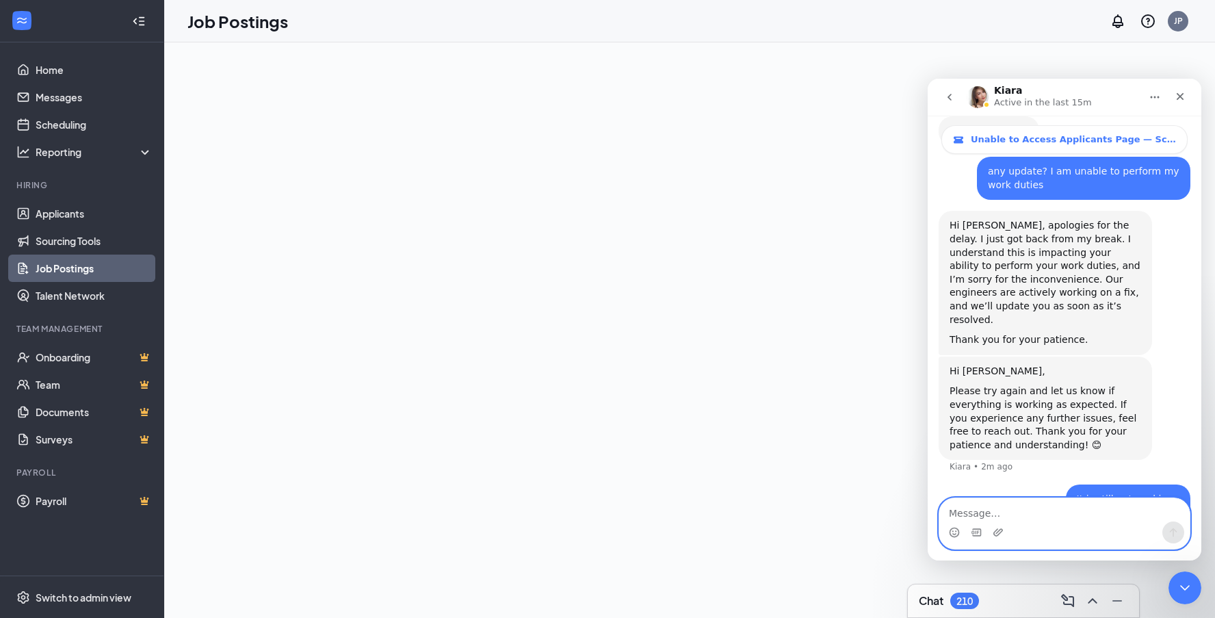
click at [1008, 515] on textarea "Message…" at bounding box center [1064, 509] width 250 height 23
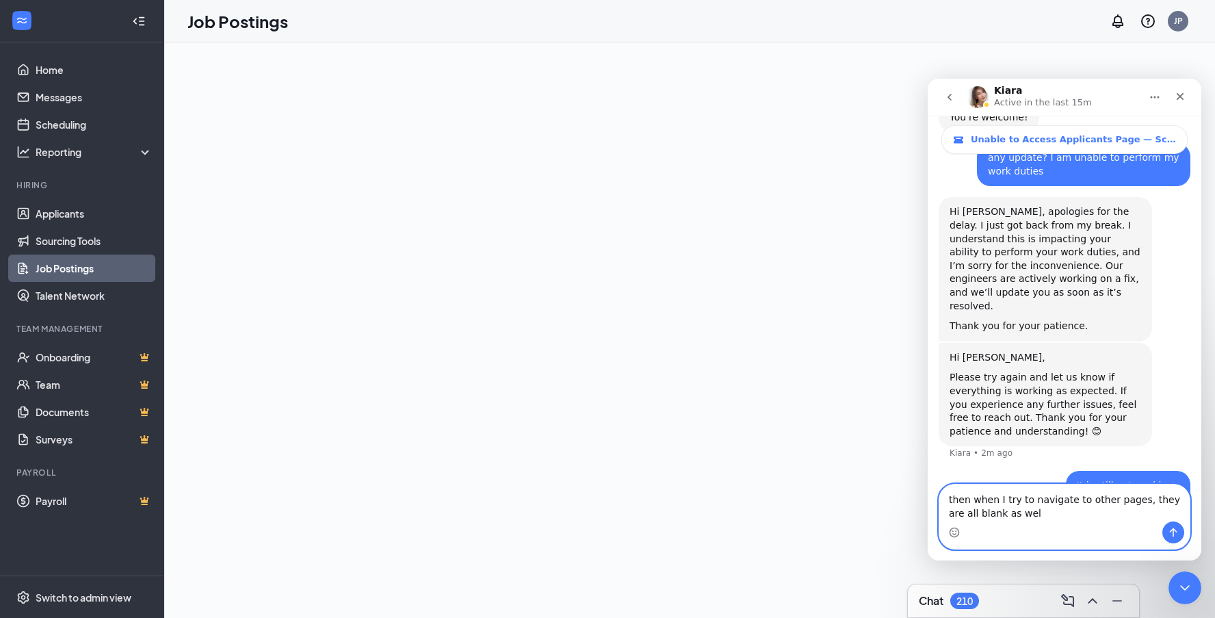
type textarea "then when I try to navigate to other pages, they are all blank as well"
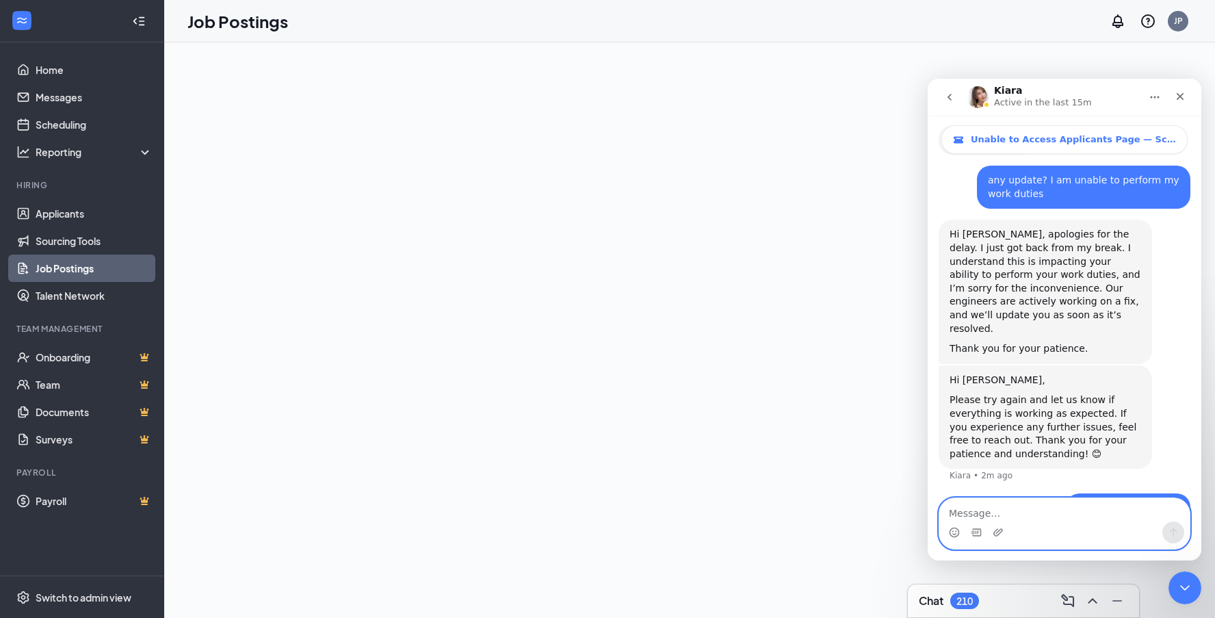
scroll to position [1295, 0]
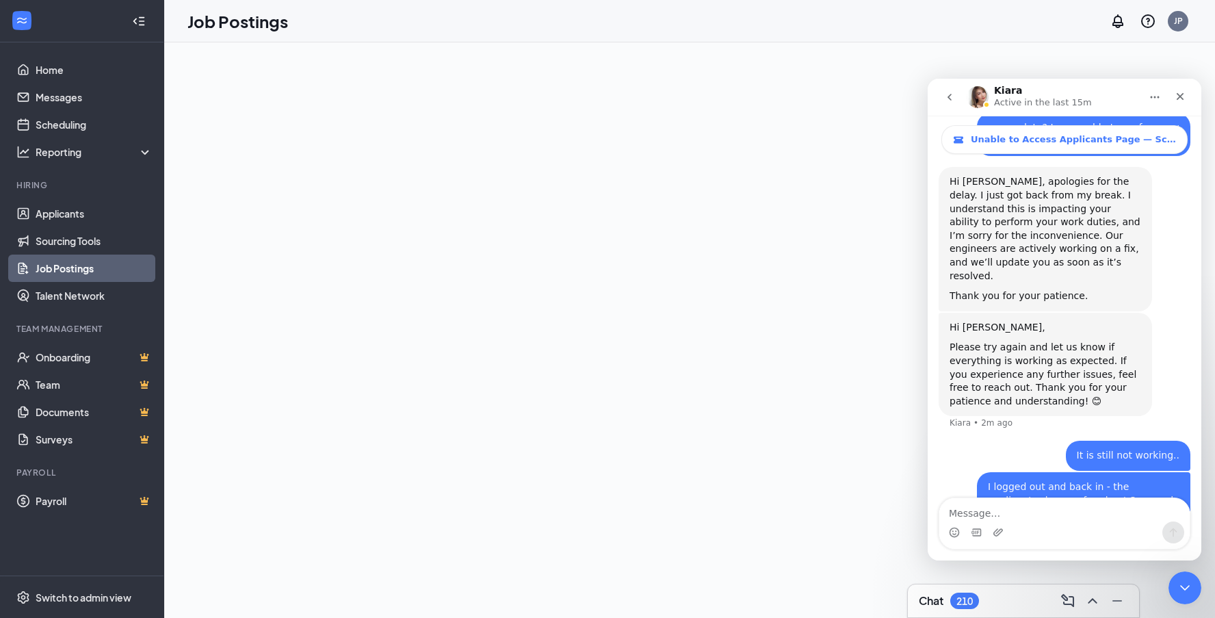
click at [504, 421] on div at bounding box center [689, 329] width 1051 height 575
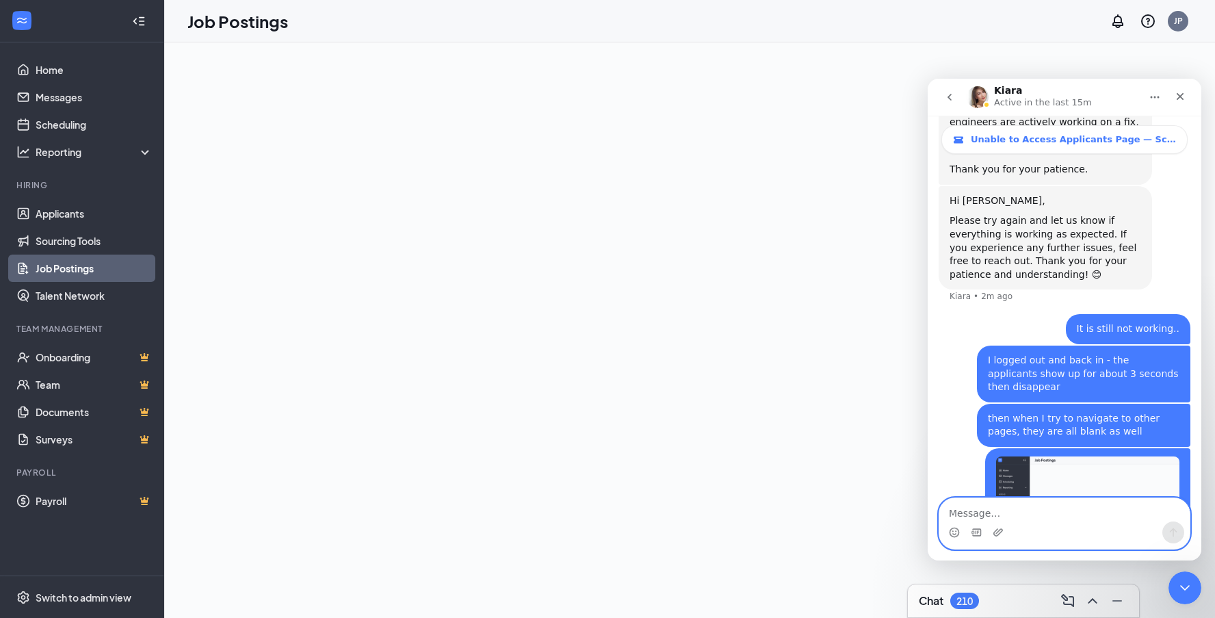
click at [1010, 514] on textarea "Message…" at bounding box center [1064, 509] width 250 height 23
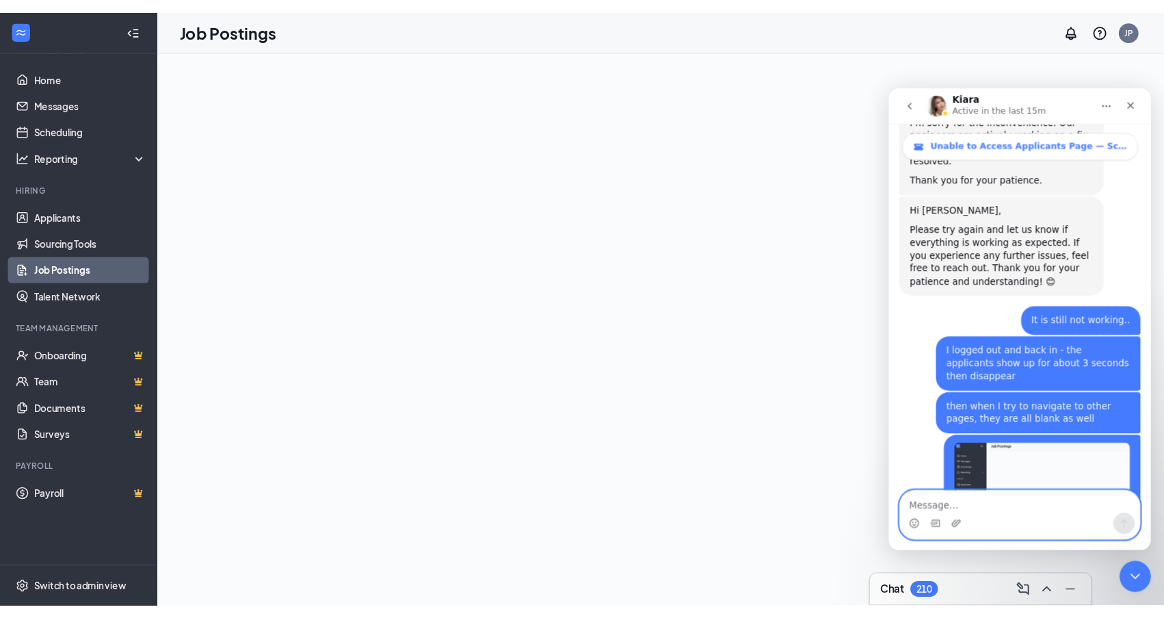
scroll to position [1475, 0]
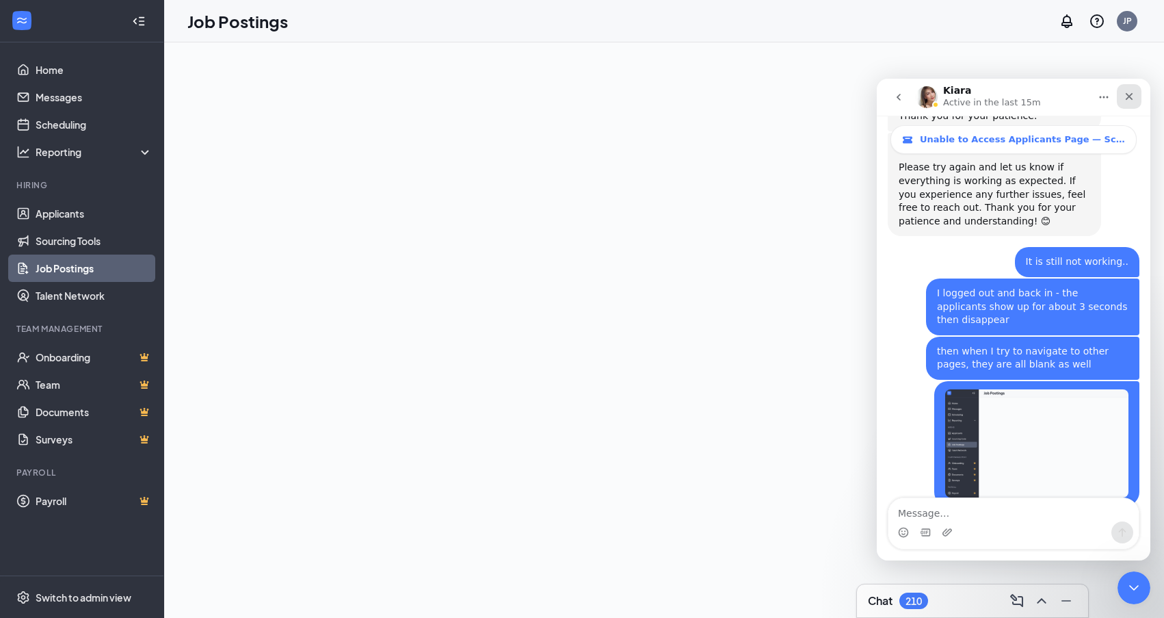
click at [1129, 103] on div "Close" at bounding box center [1129, 96] width 25 height 25
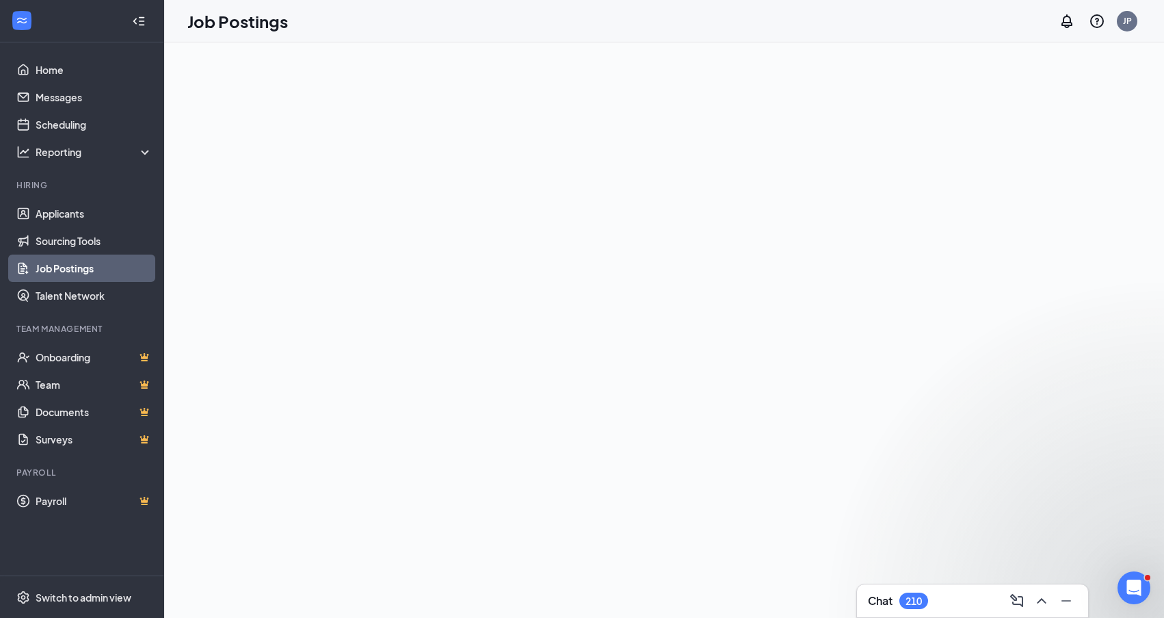
scroll to position [0, 0]
